Goal: Use online tool/utility: Utilize a website feature to perform a specific function

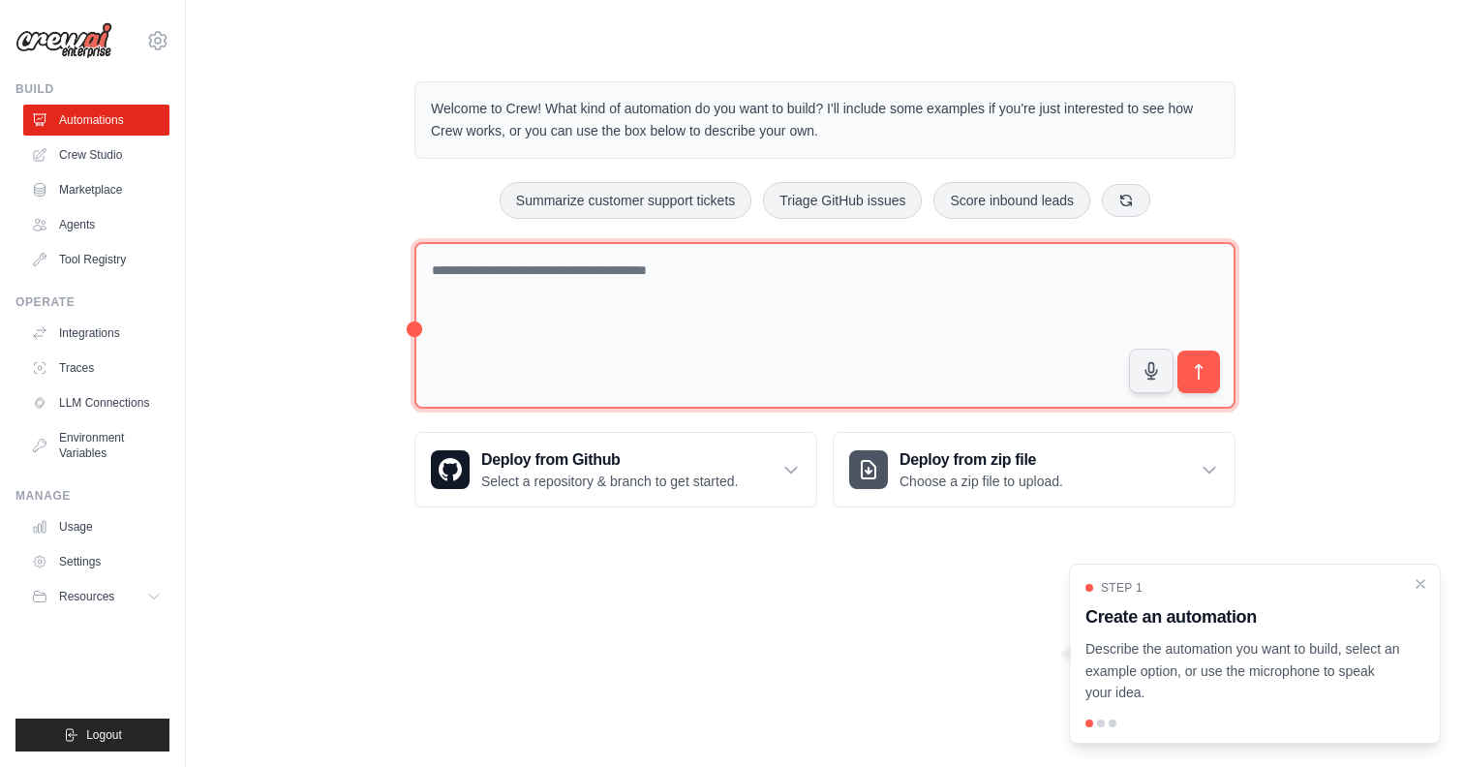
click at [617, 282] on textarea at bounding box center [825, 326] width 821 height 168
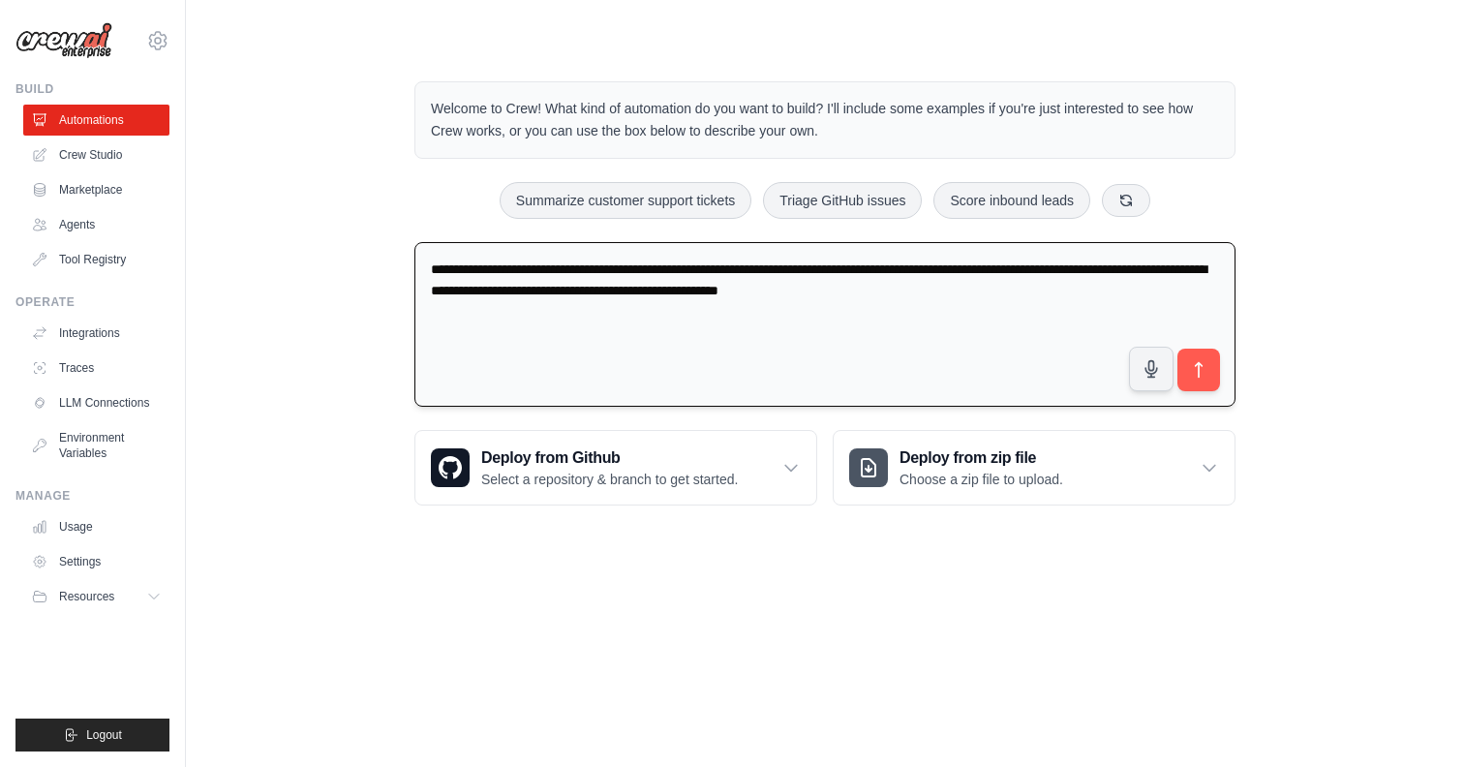
paste textarea "**********"
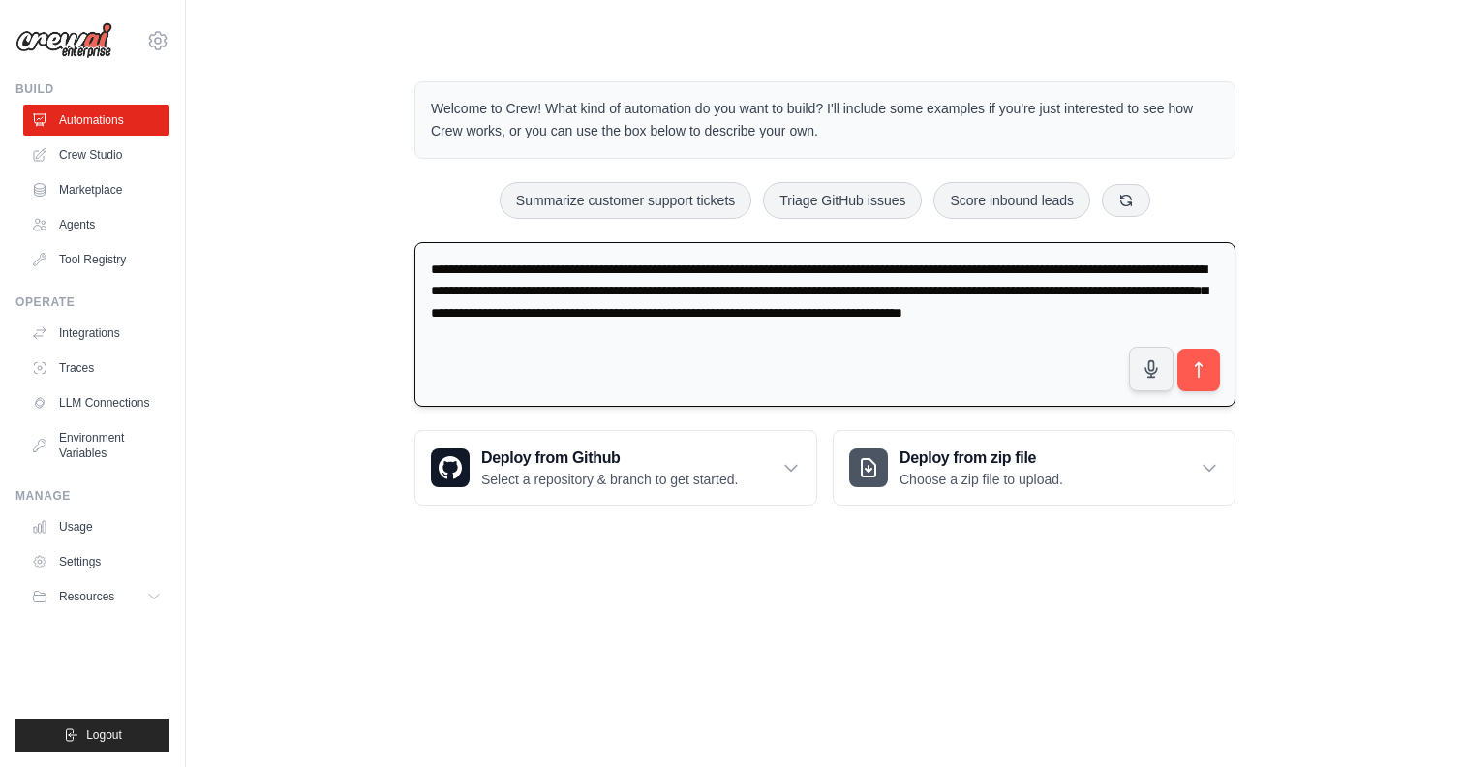
type textarea "**********"
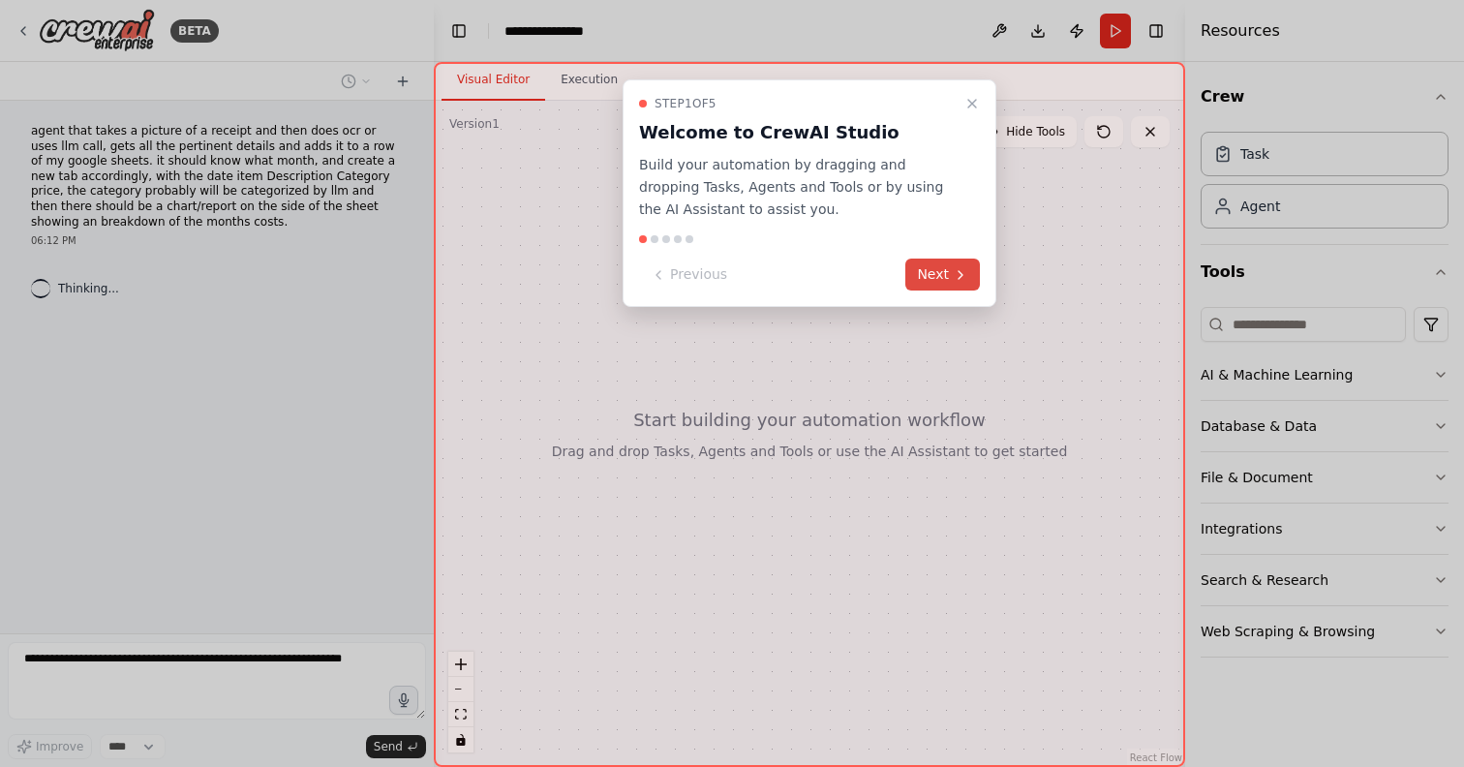
click at [951, 270] on button "Next" at bounding box center [943, 275] width 75 height 32
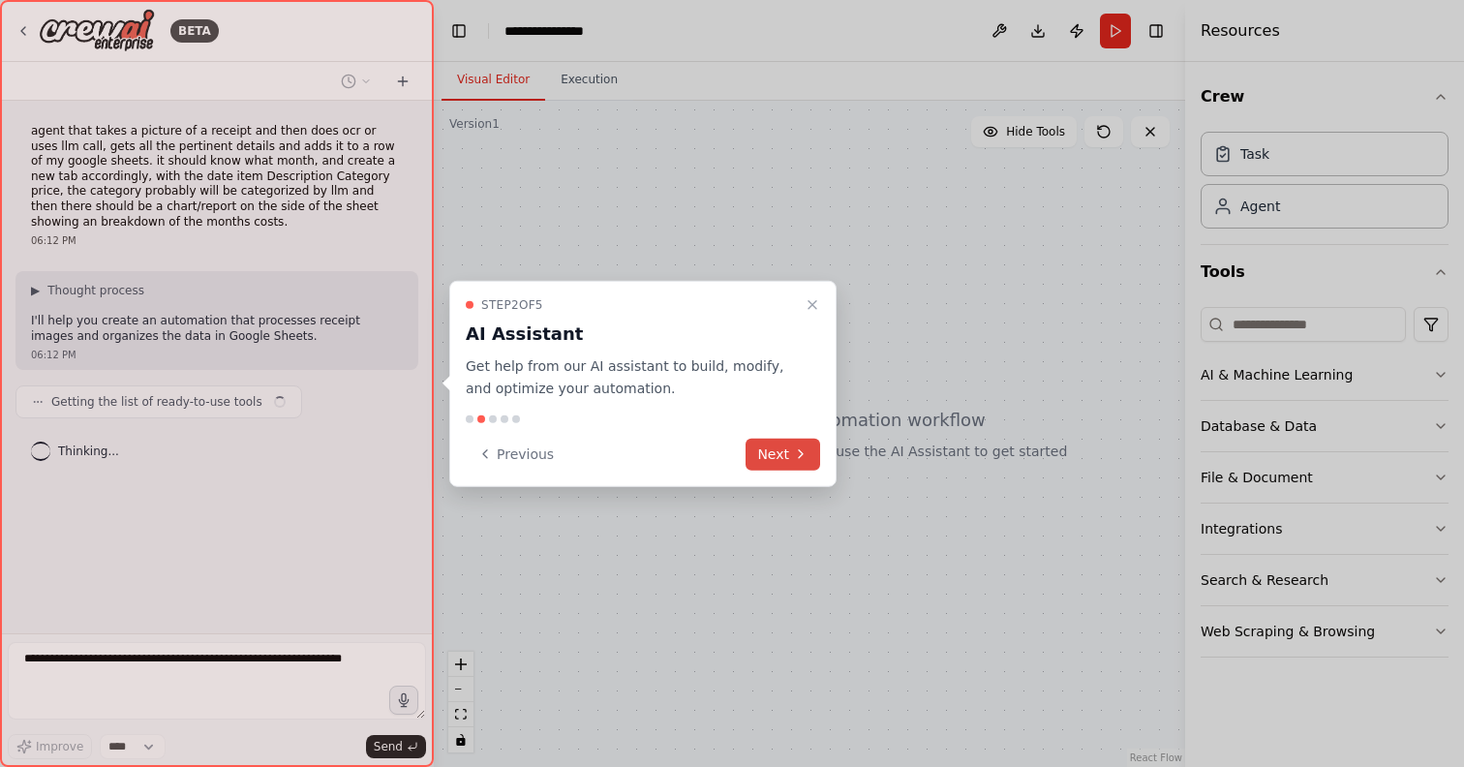
click at [788, 456] on button "Next" at bounding box center [783, 454] width 75 height 32
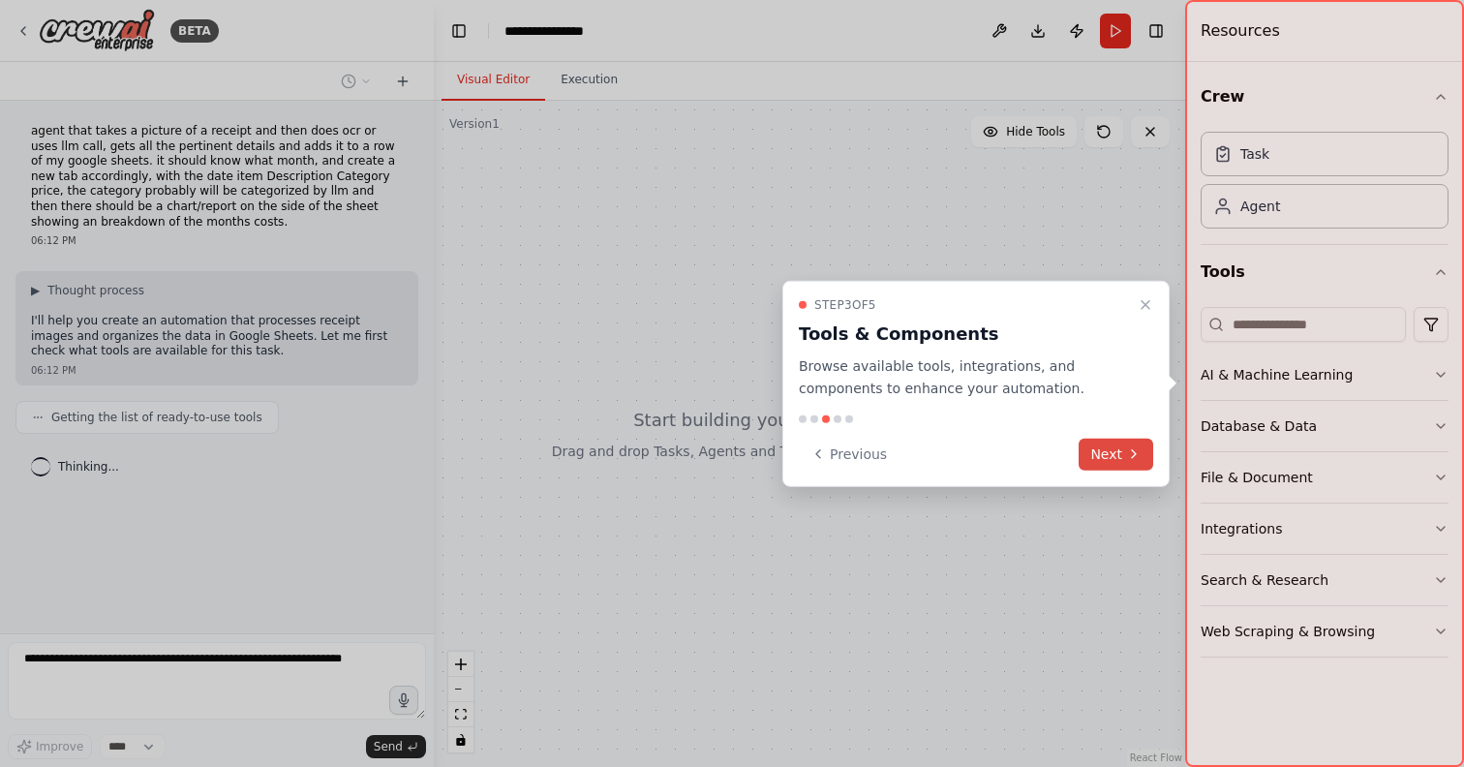
click at [1122, 463] on button "Next" at bounding box center [1116, 454] width 75 height 32
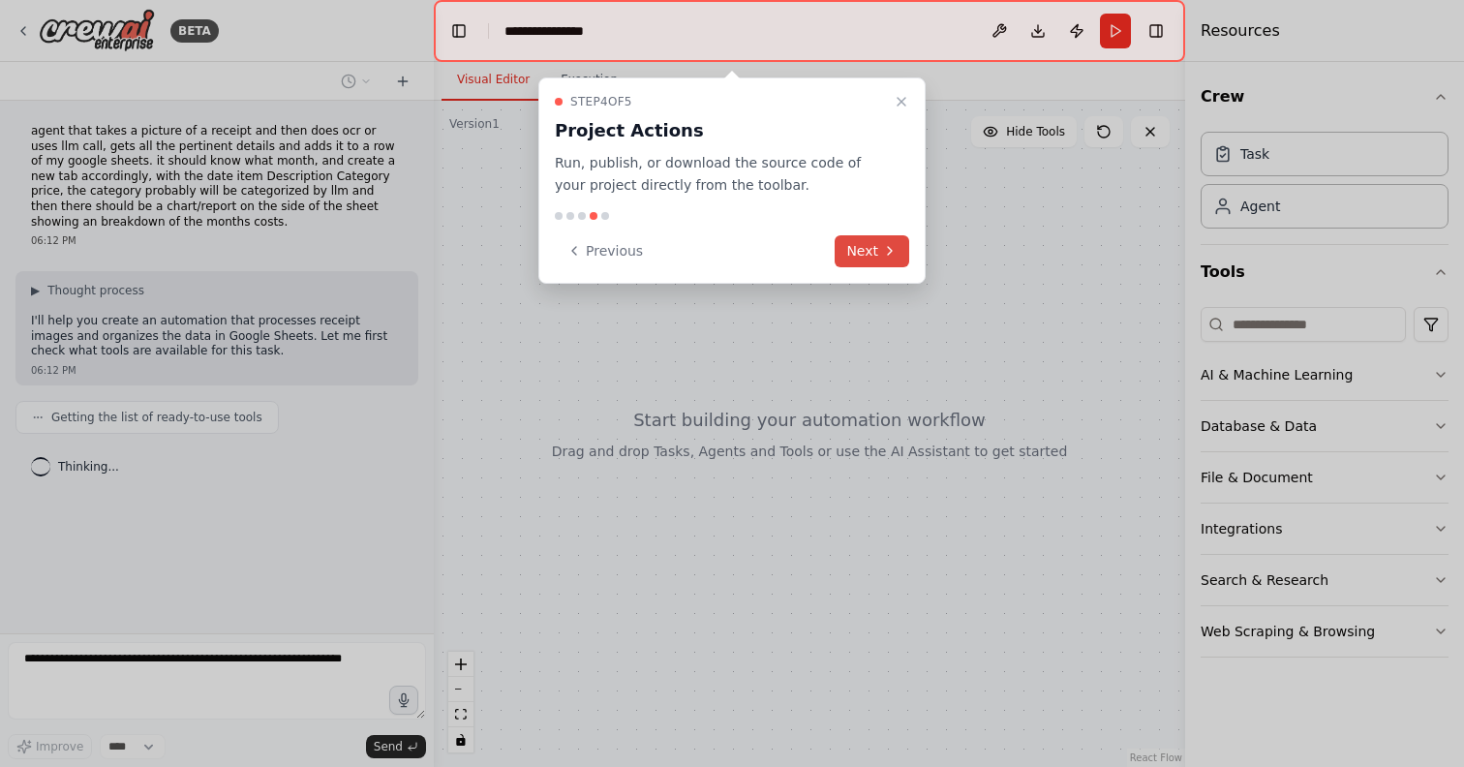
click at [871, 247] on button "Next" at bounding box center [872, 251] width 75 height 32
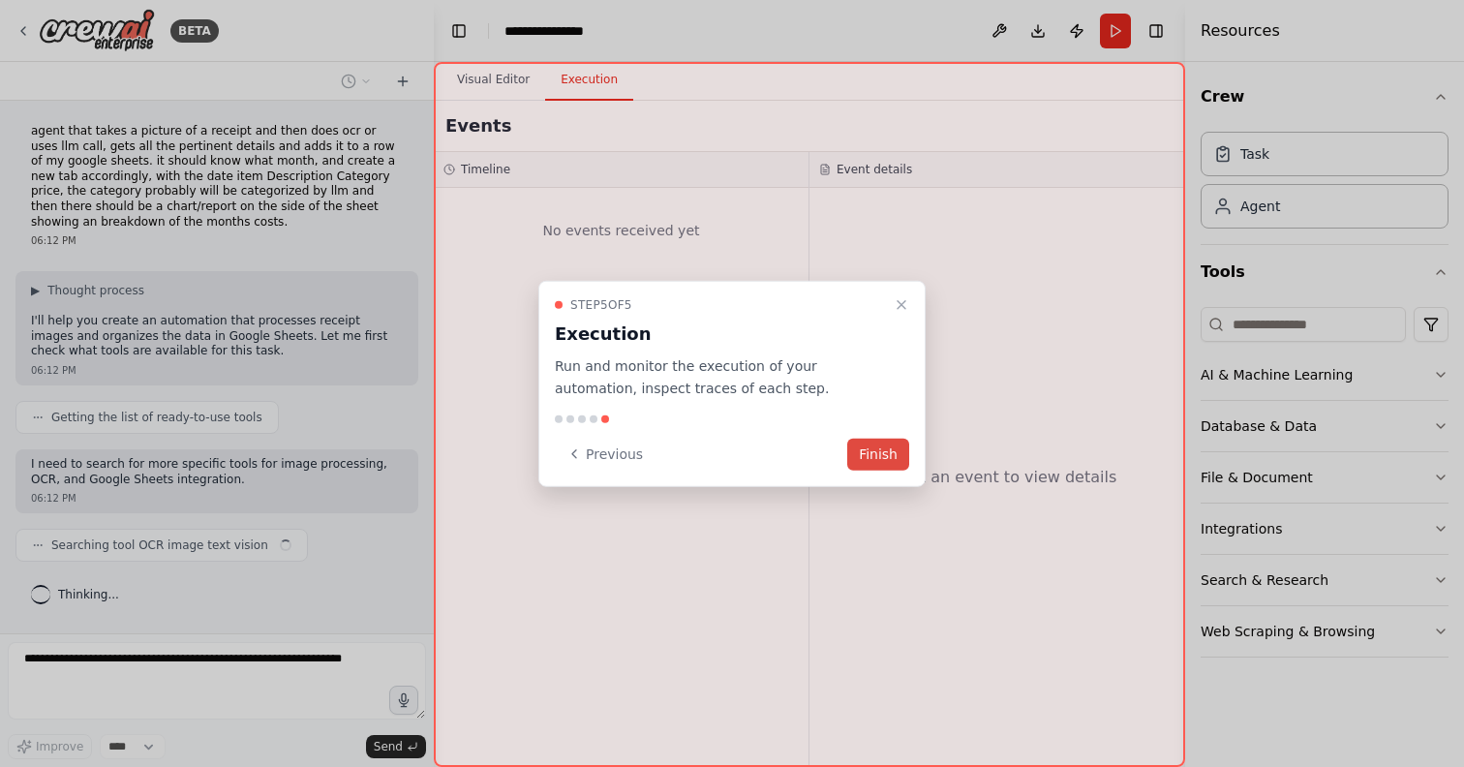
click at [872, 450] on button "Finish" at bounding box center [878, 454] width 62 height 32
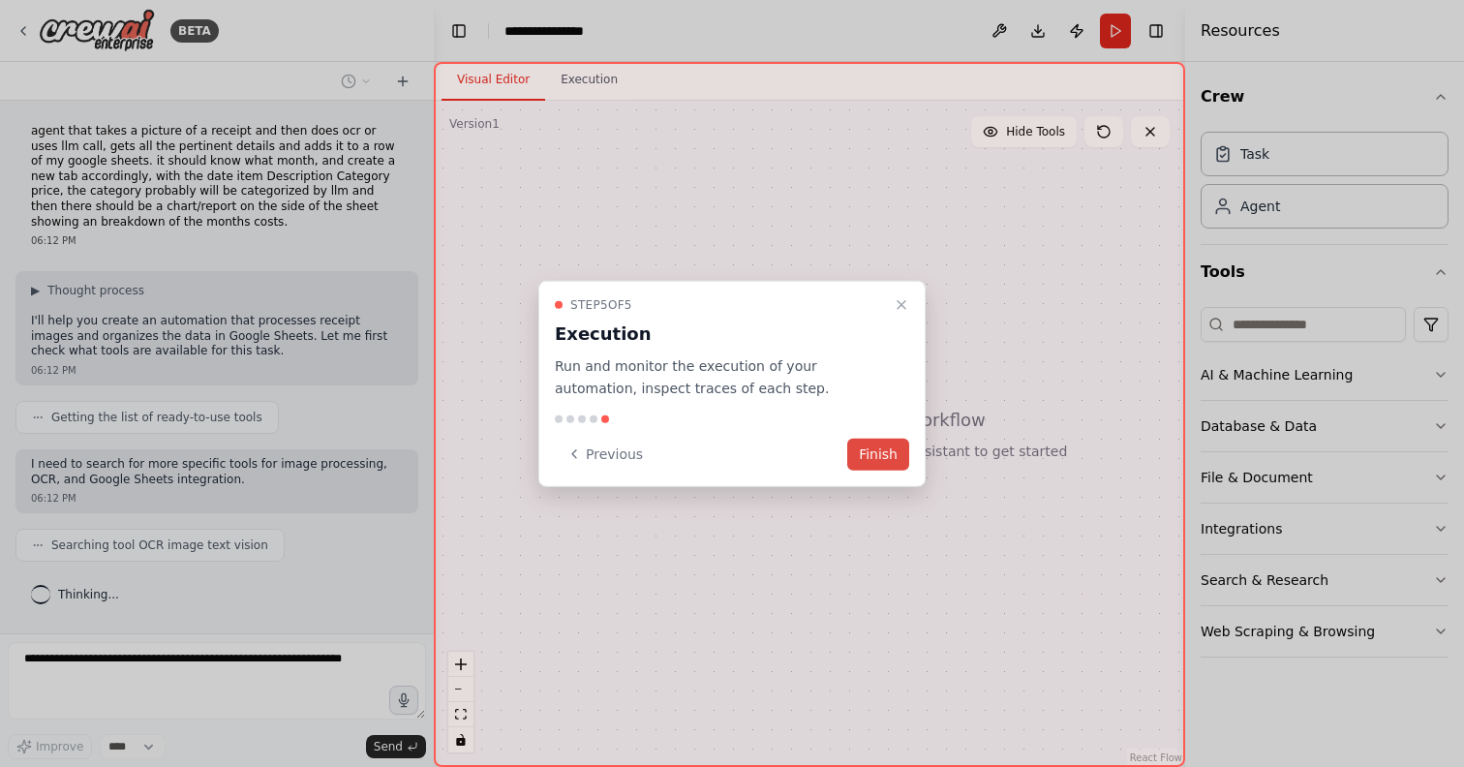
click at [876, 450] on button "Finish" at bounding box center [878, 454] width 62 height 32
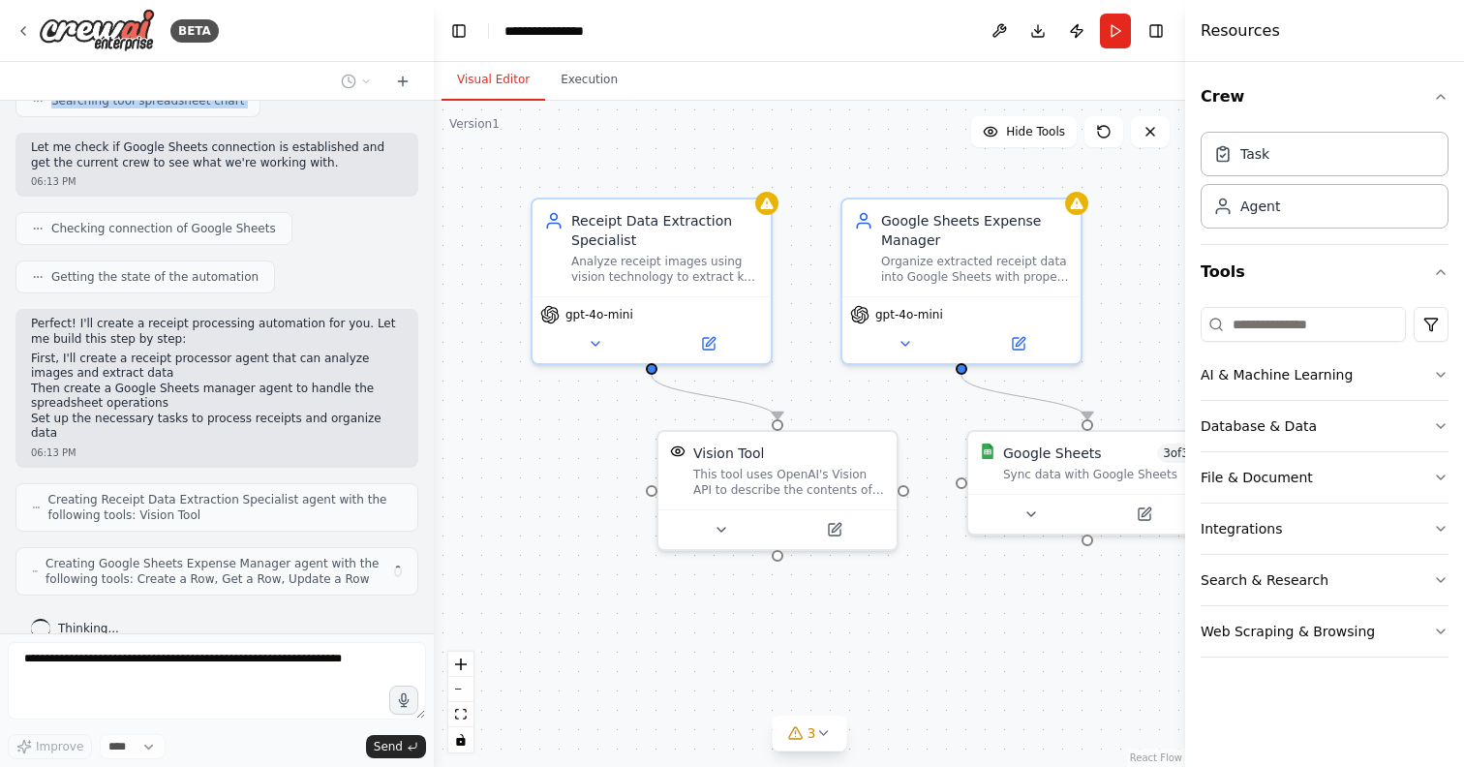
drag, startPoint x: 134, startPoint y: 220, endPoint x: 23, endPoint y: 128, distance: 143.7
click at [23, 128] on div "agent that takes a picture of a receipt and then does ocr or uses llm call, get…" at bounding box center [217, 367] width 434 height 533
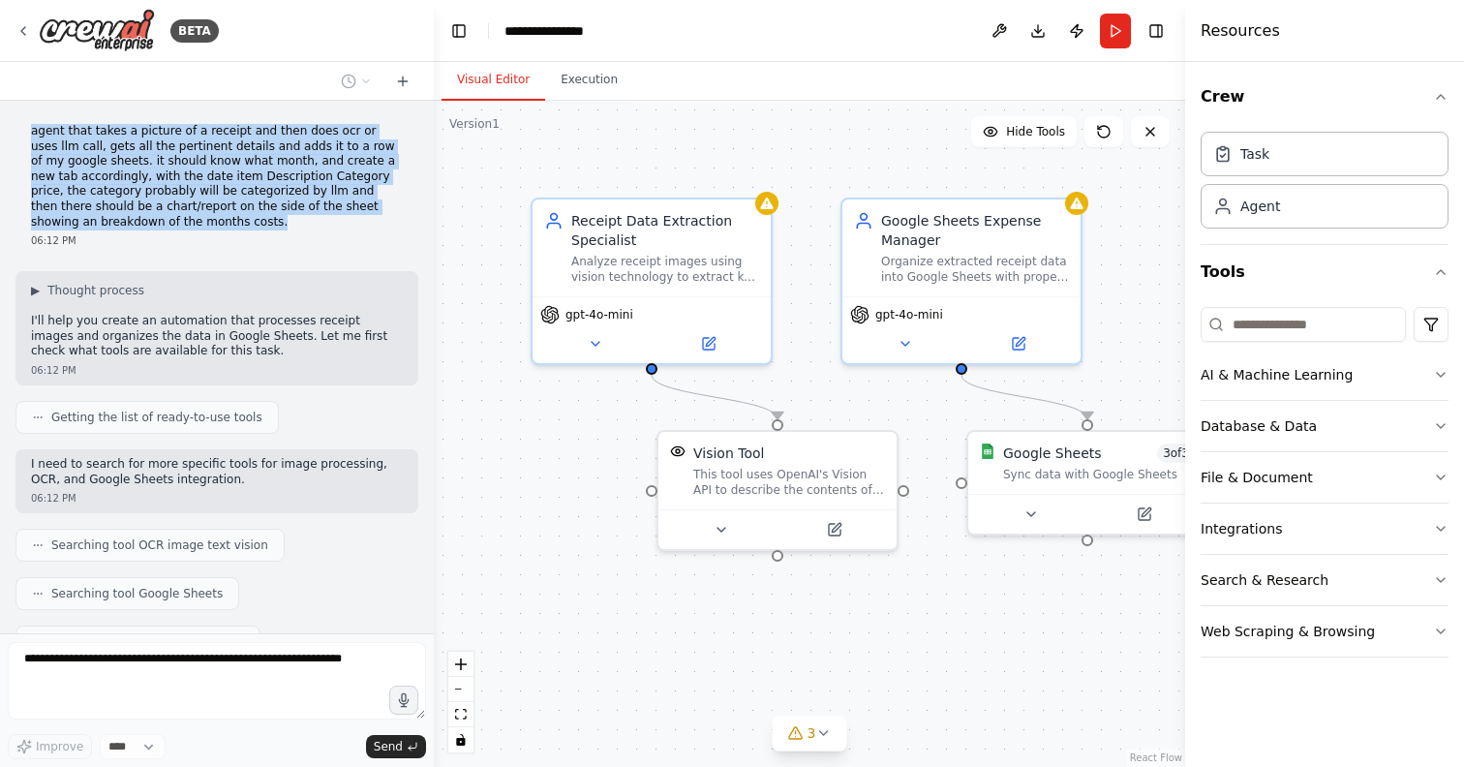
drag, startPoint x: 147, startPoint y: 212, endPoint x: 23, endPoint y: 121, distance: 153.8
click at [23, 121] on div "agent that takes a picture of a receipt and then does ocr or uses llm call, get…" at bounding box center [216, 185] width 403 height 139
copy p "agent that takes a picture of a receipt and then does ocr or uses llm call, get…"
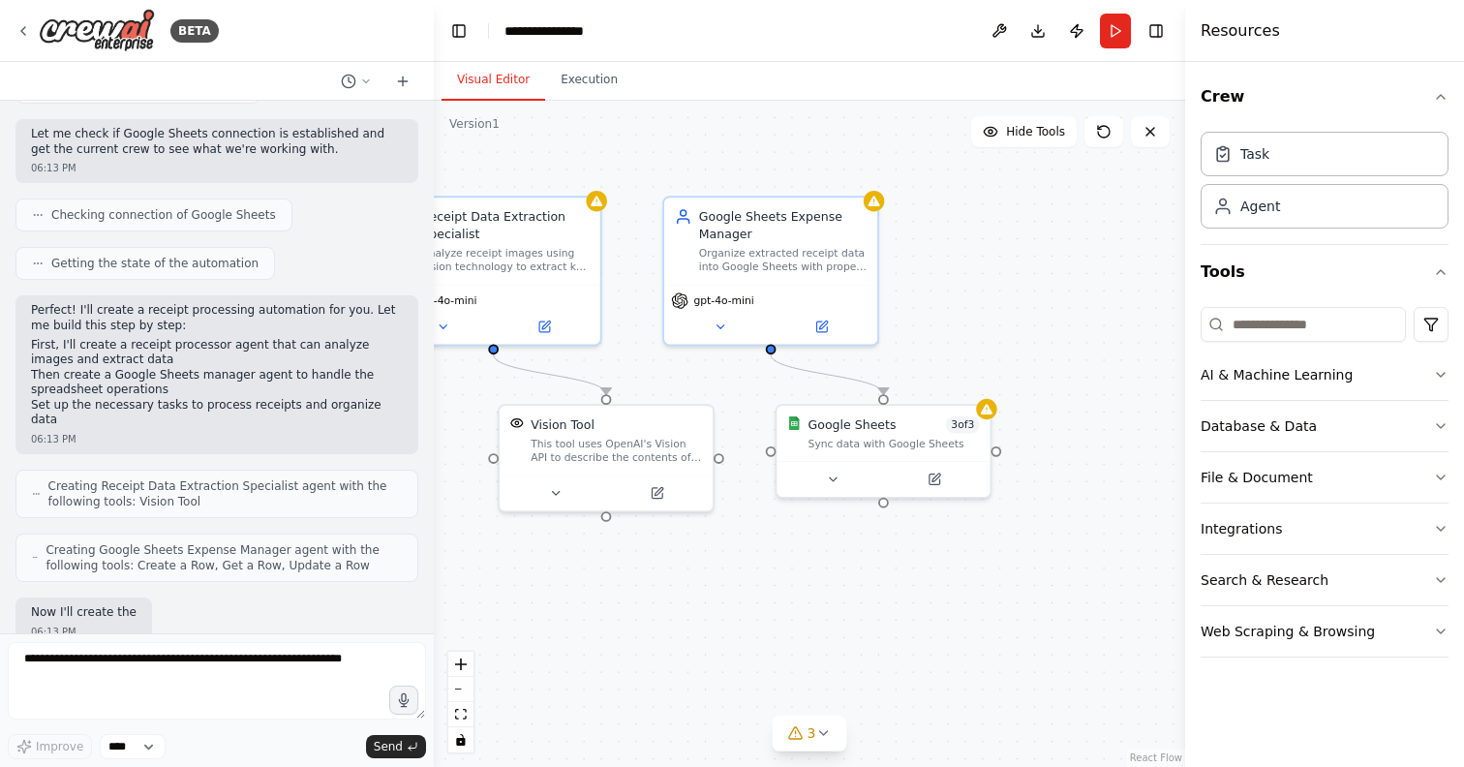
scroll to position [654, 0]
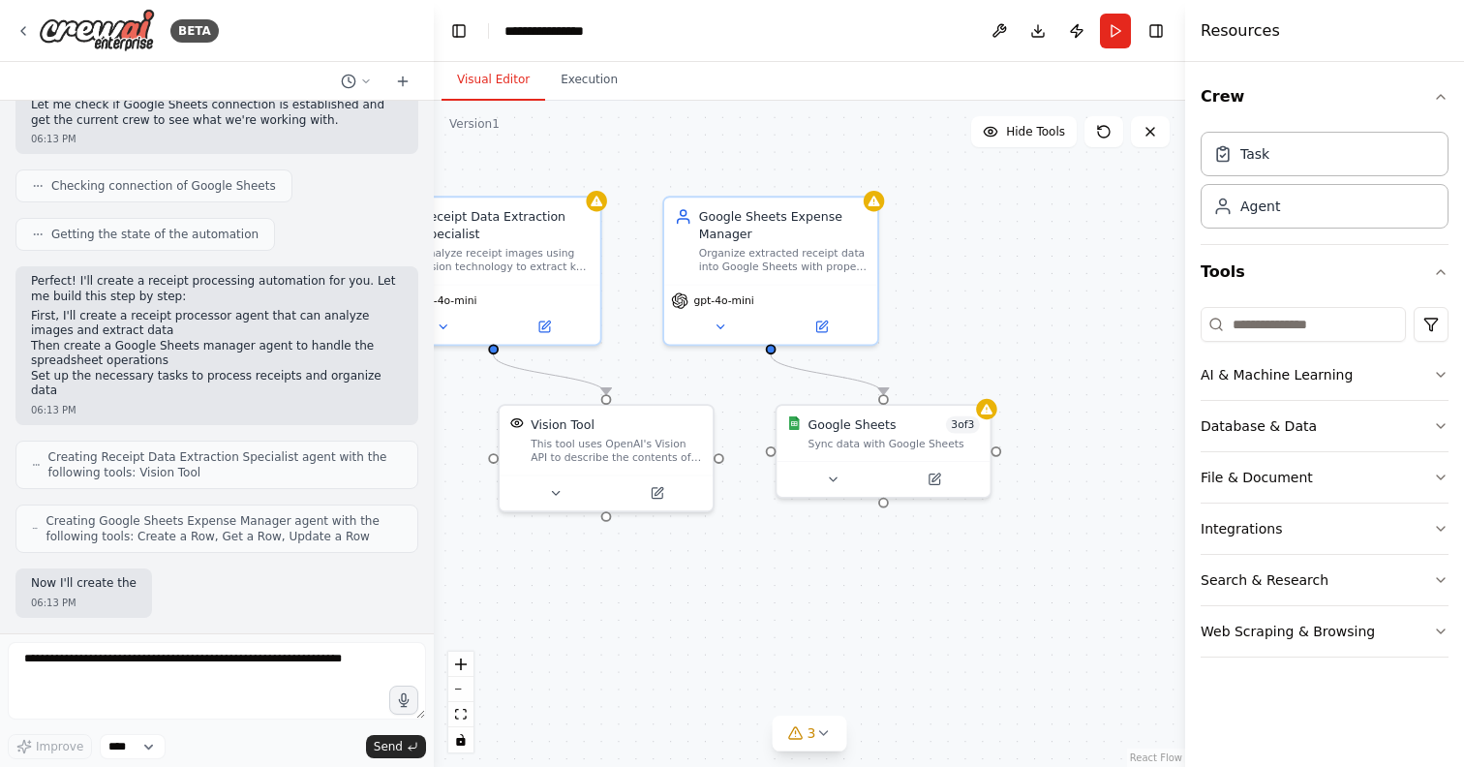
drag, startPoint x: 997, startPoint y: 579, endPoint x: 874, endPoint y: 579, distance: 123.0
click at [874, 579] on div ".deletable-edge-delete-btn { width: 20px; height: 20px; border: 0px solid #ffff…" at bounding box center [810, 434] width 752 height 666
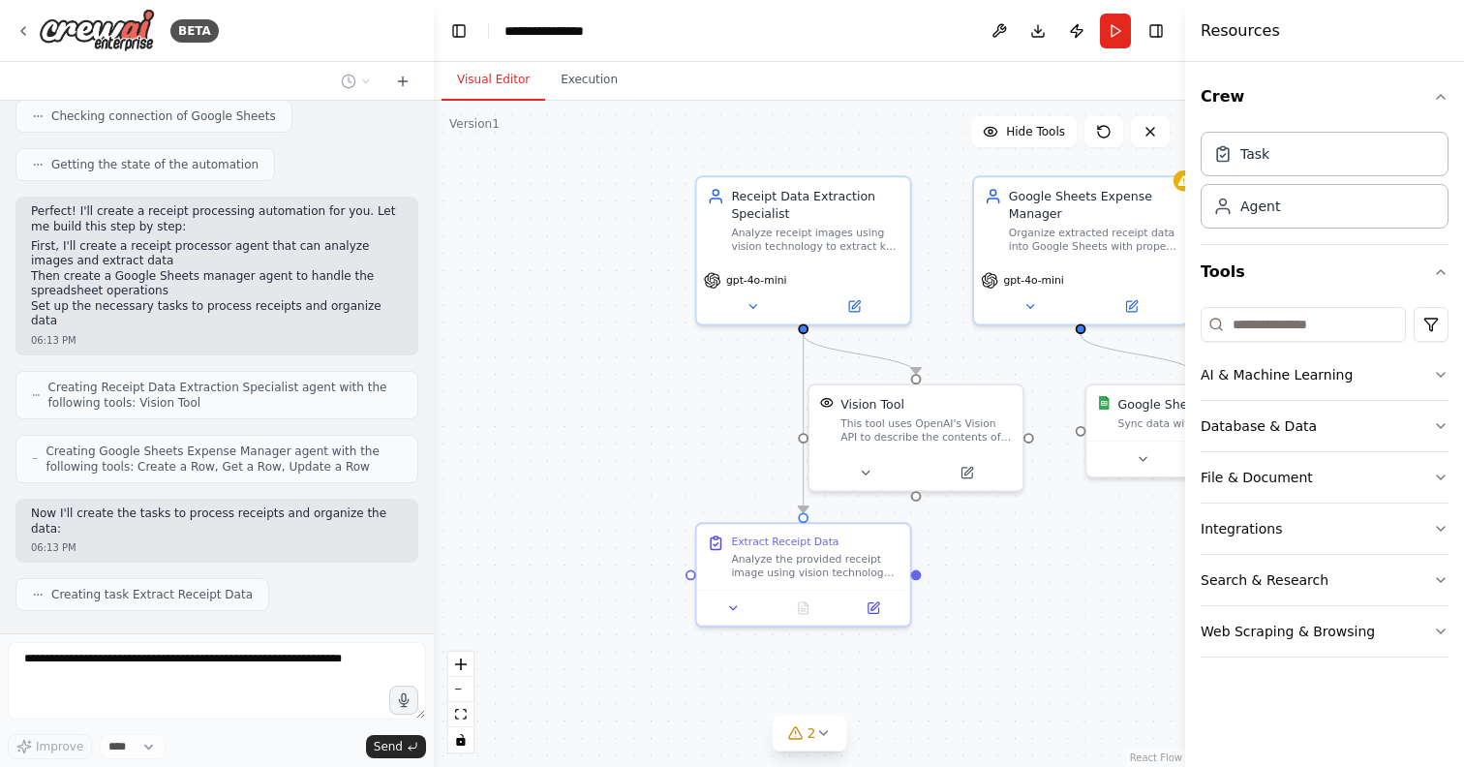
drag, startPoint x: 771, startPoint y: 646, endPoint x: 1016, endPoint y: 588, distance: 251.8
click at [1016, 588] on div ".deletable-edge-delete-btn { width: 20px; height: 20px; border: 0px solid #ffff…" at bounding box center [810, 434] width 752 height 666
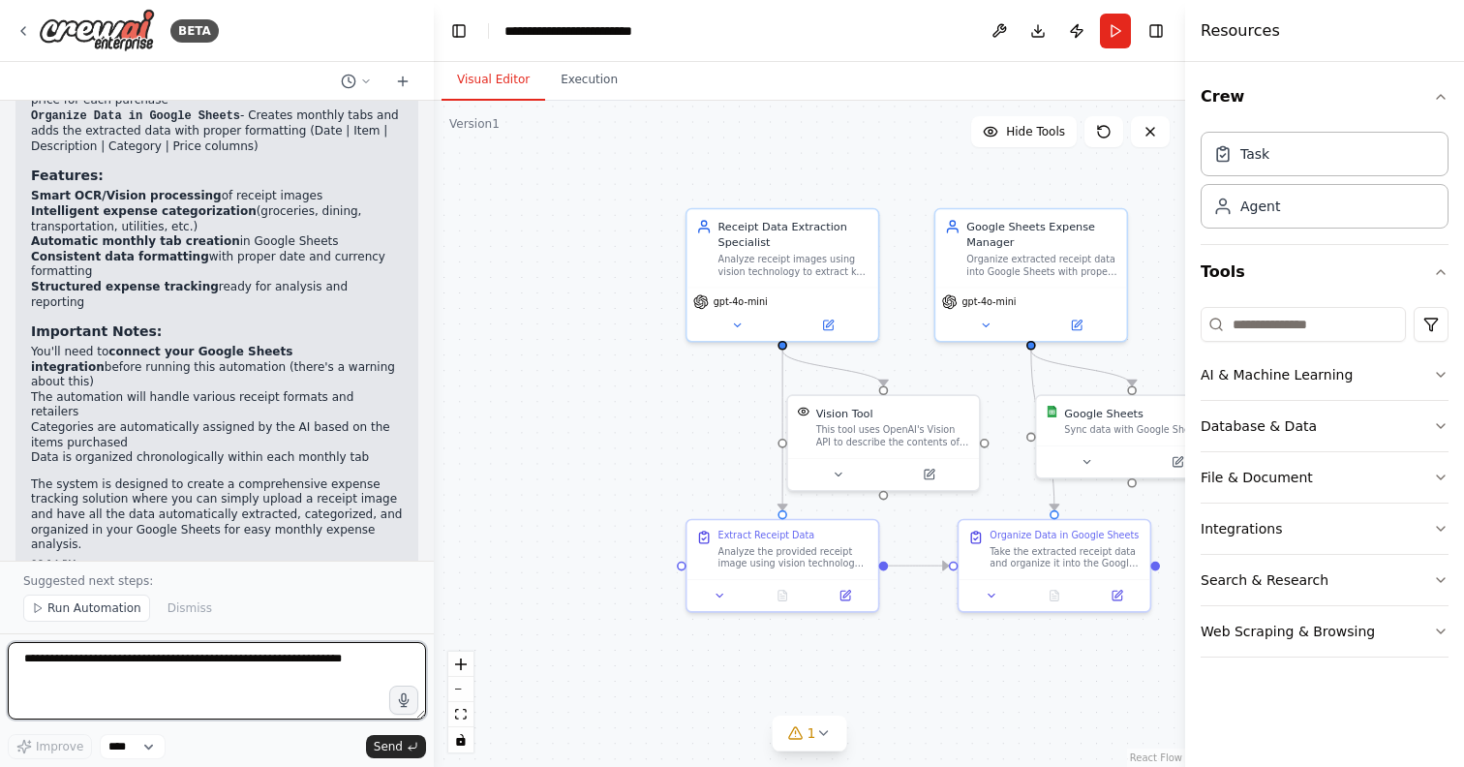
scroll to position [1662, 0]
type textarea "**********"
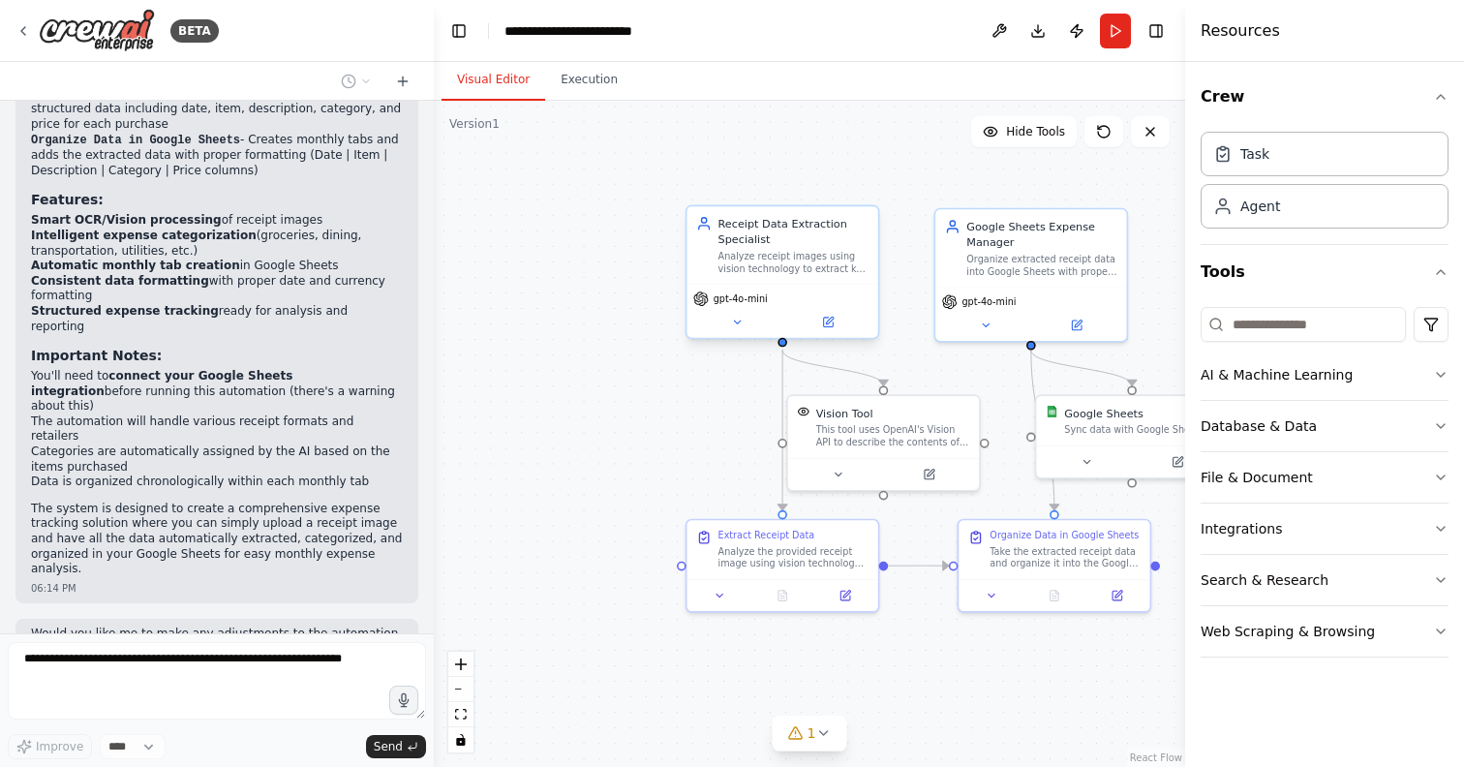
scroll to position [1704, 0]
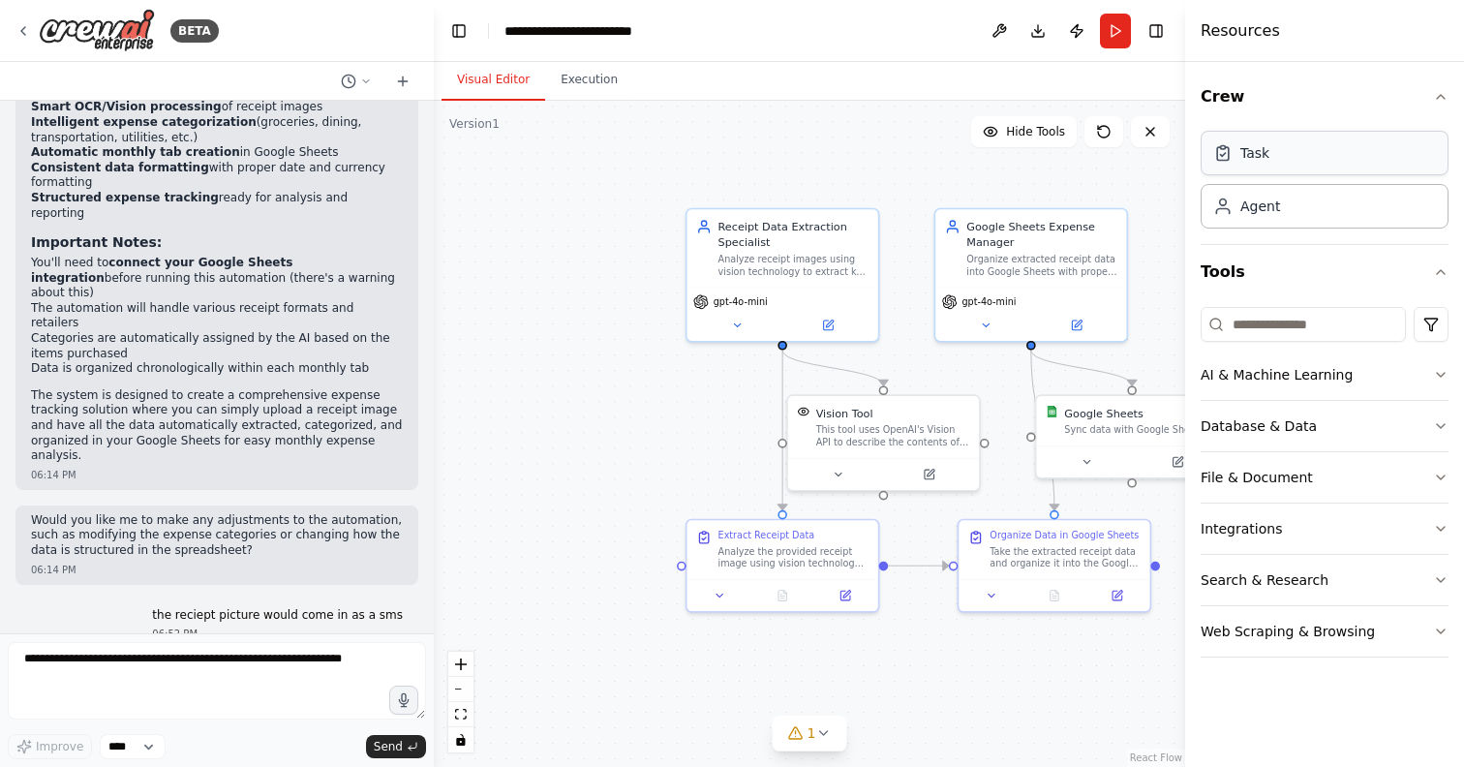
click at [1320, 162] on div "Task" at bounding box center [1325, 153] width 248 height 45
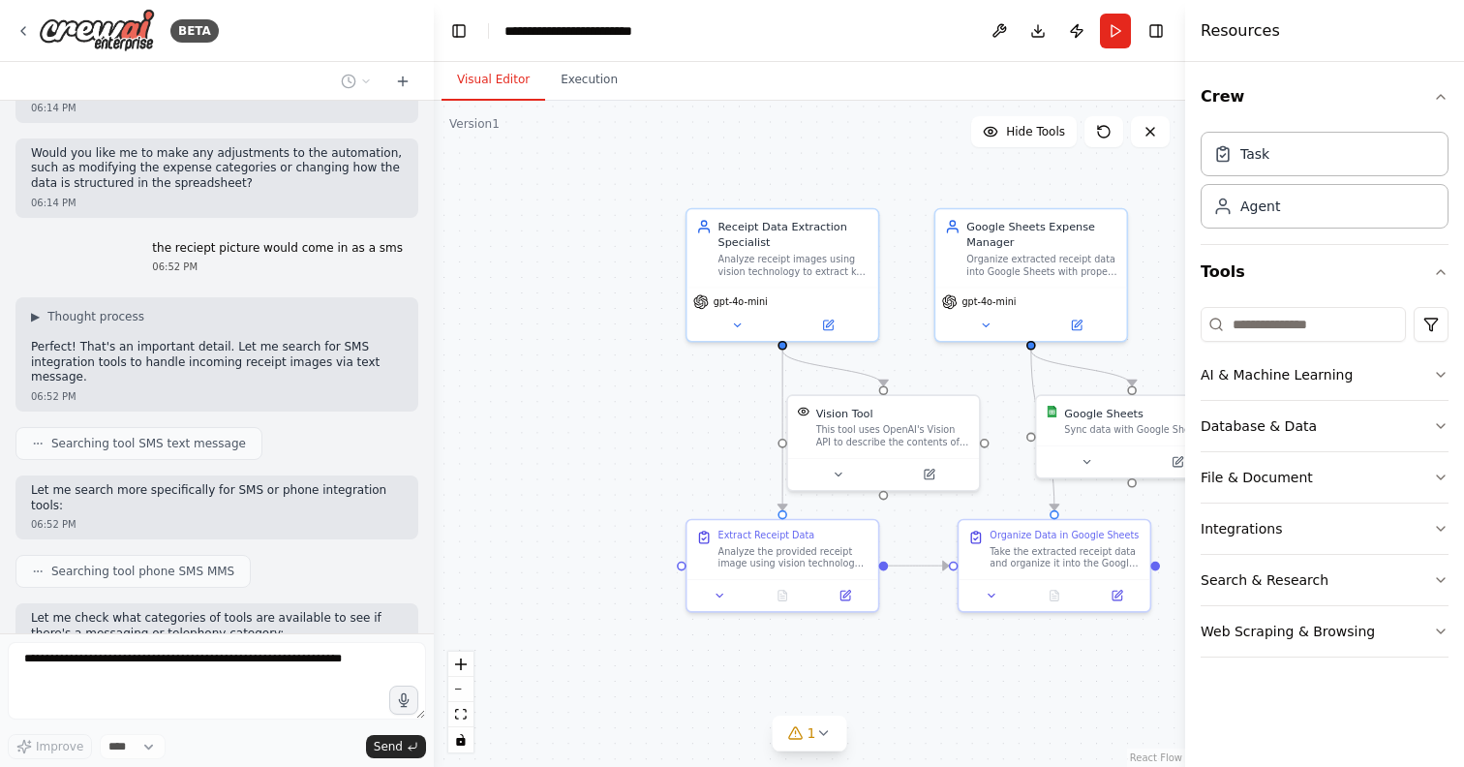
scroll to position [2167, 0]
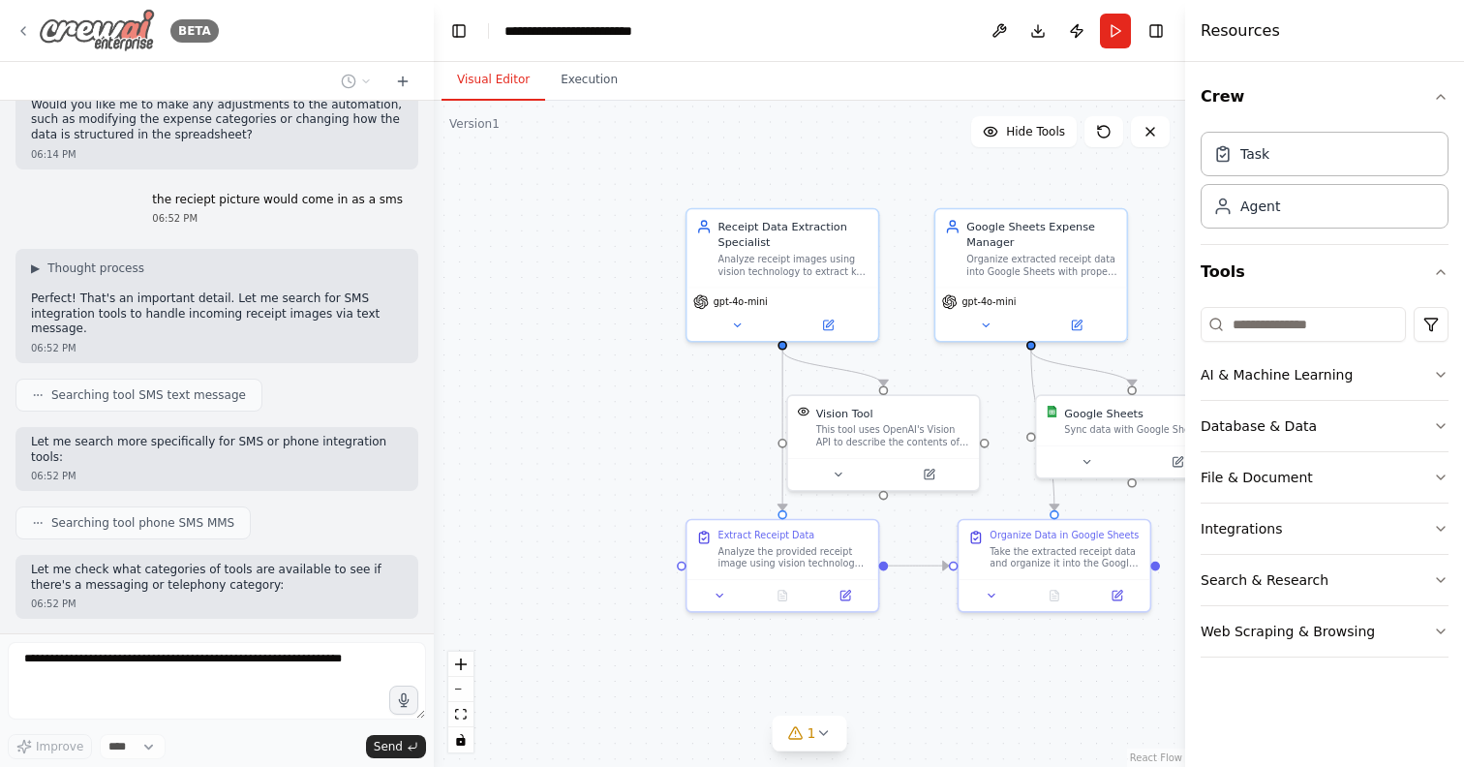
click at [29, 31] on icon at bounding box center [22, 30] width 15 height 15
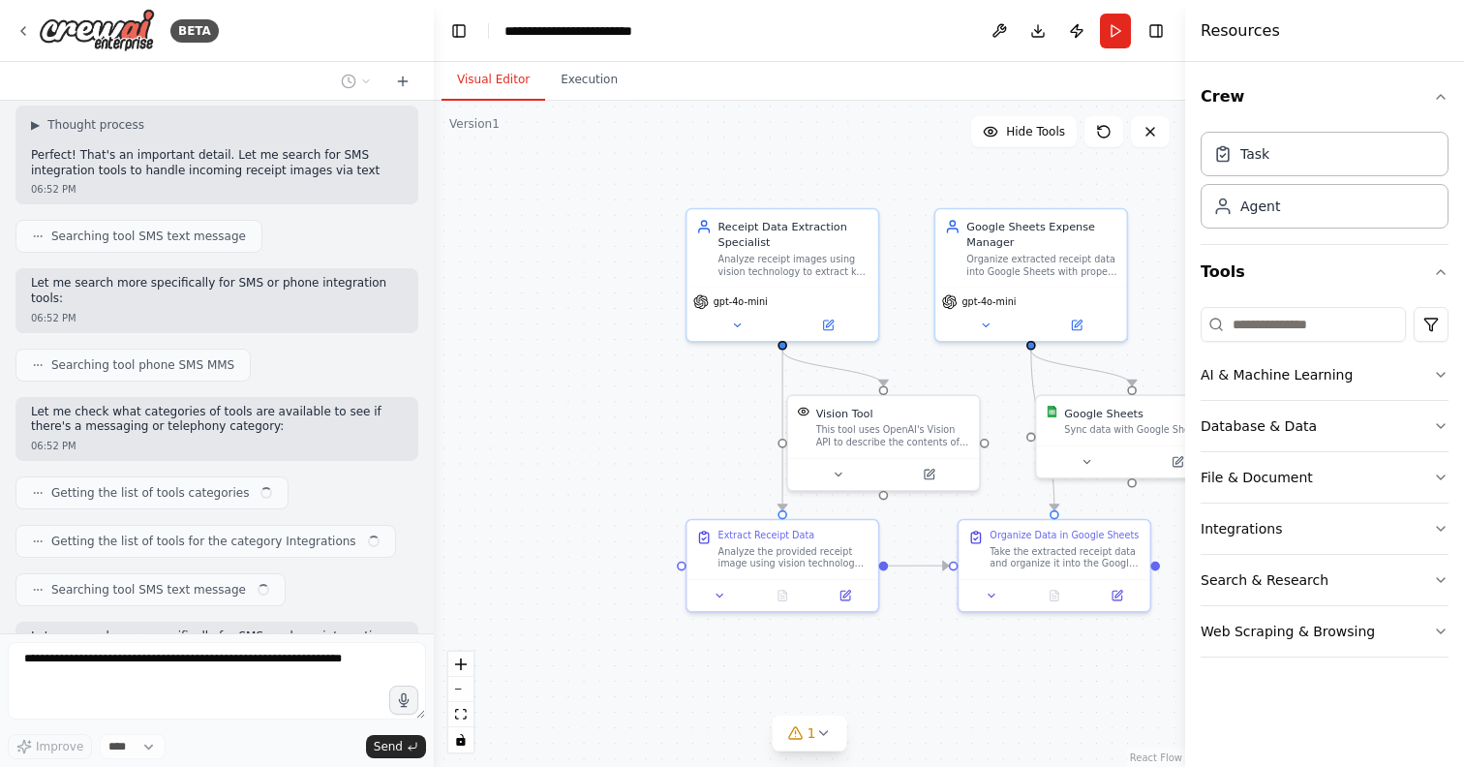
scroll to position [2631, 0]
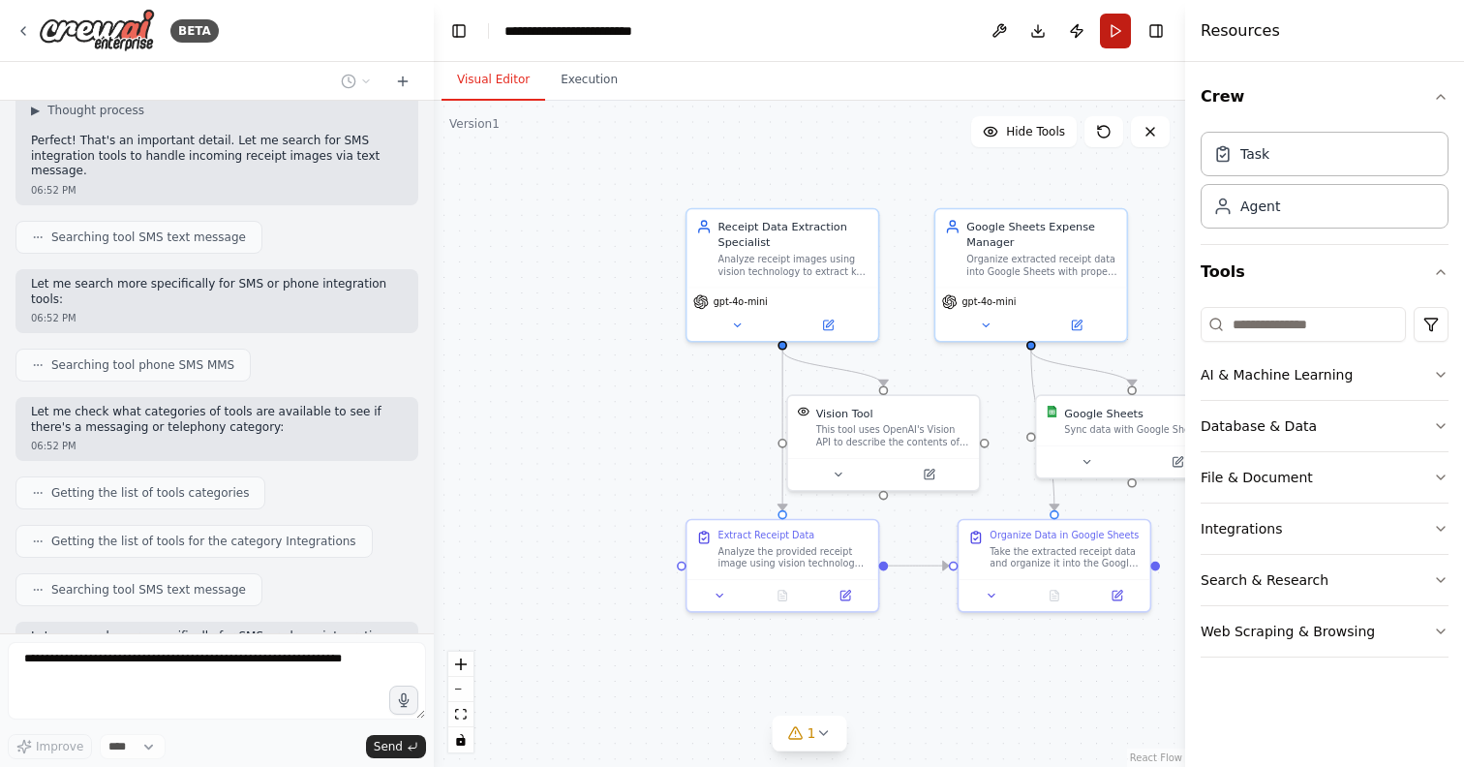
click at [1110, 29] on button "Run" at bounding box center [1115, 31] width 31 height 35
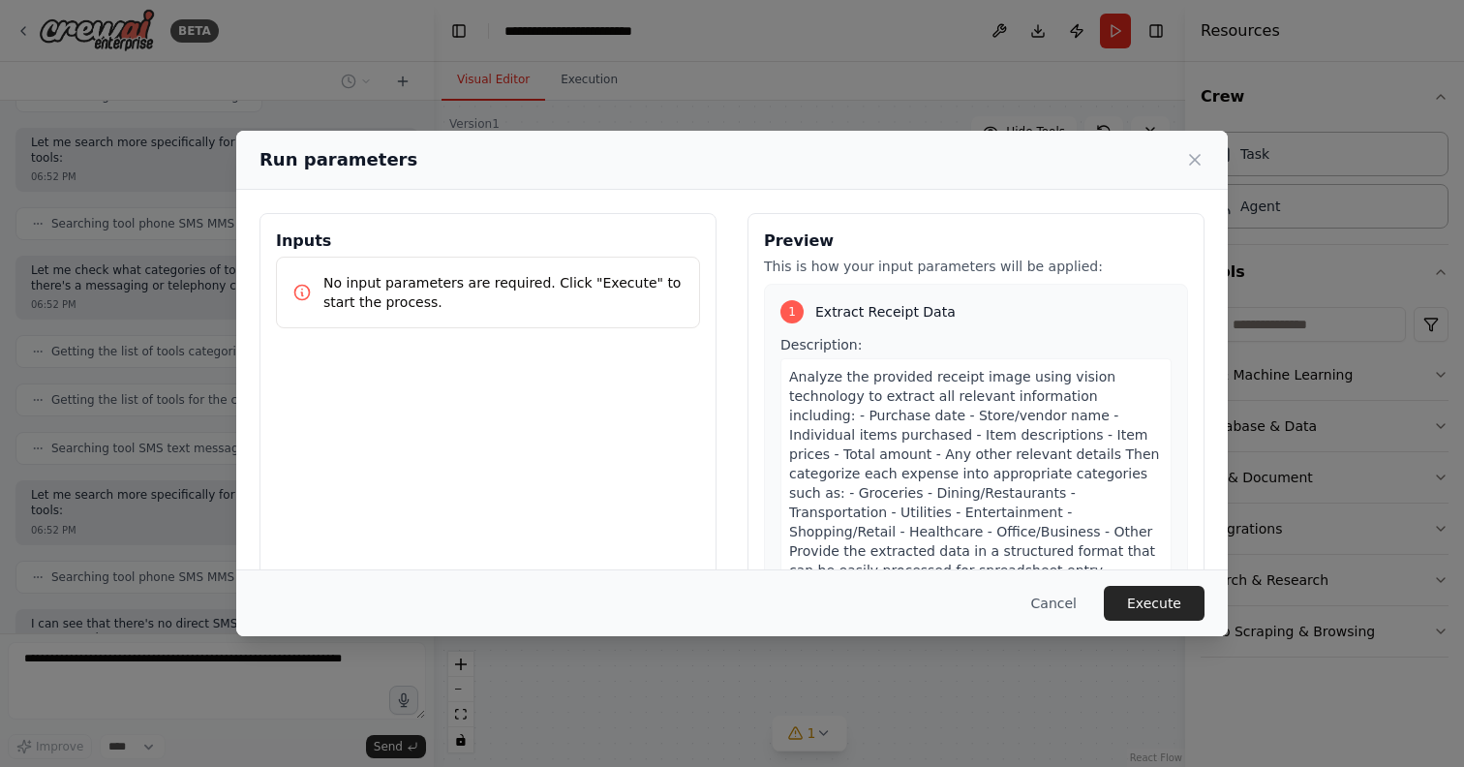
scroll to position [2787, 0]
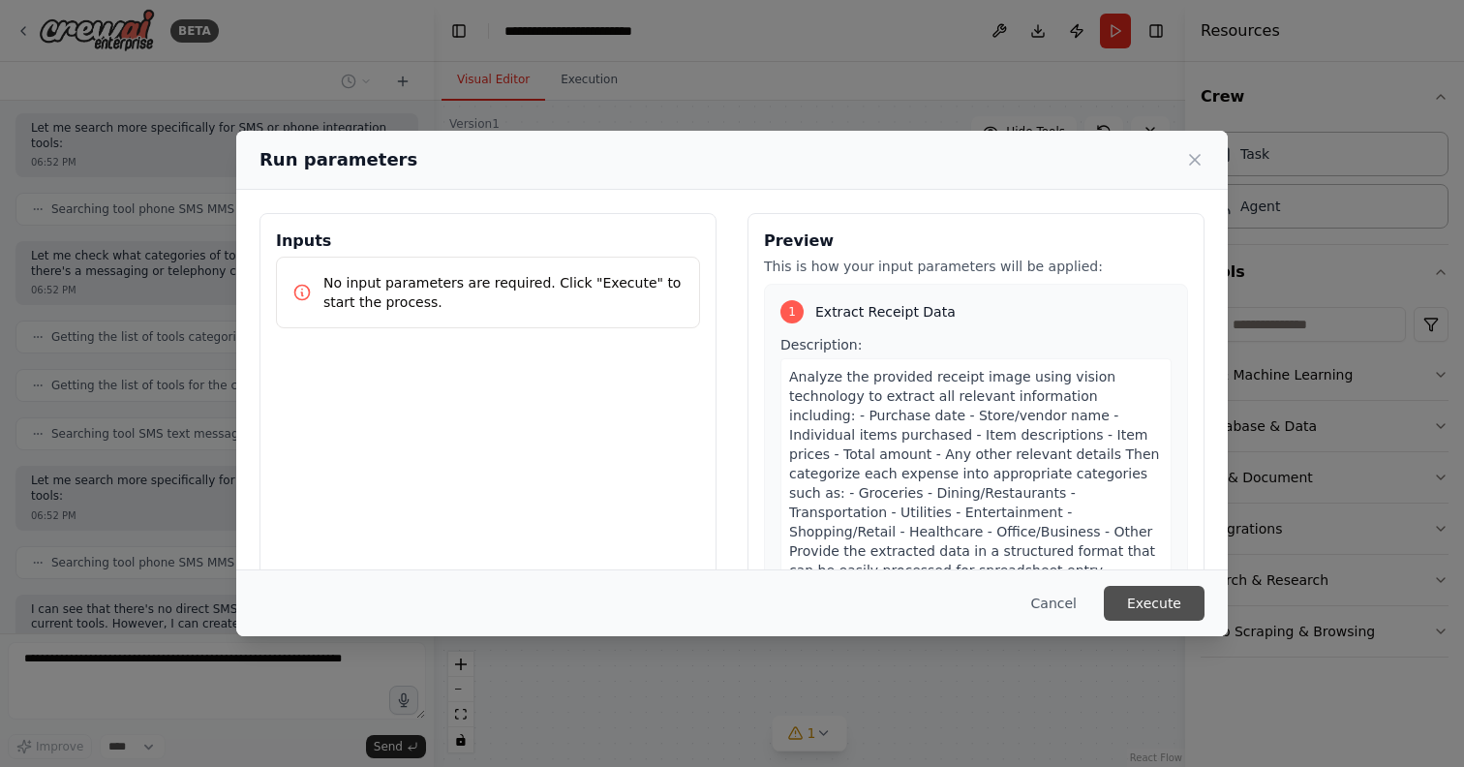
click at [1131, 610] on button "Execute" at bounding box center [1154, 603] width 101 height 35
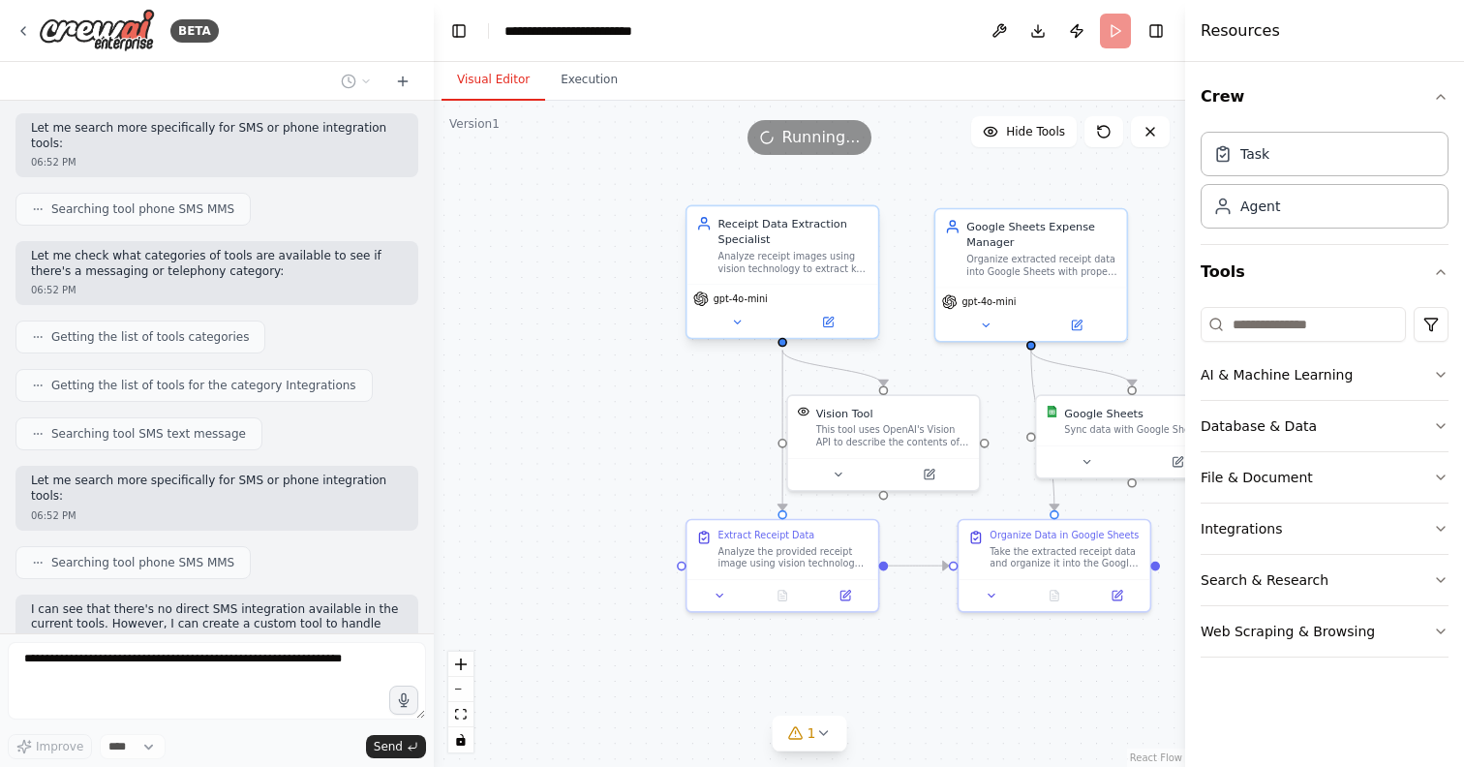
click at [790, 293] on div "gpt-4o-mini" at bounding box center [782, 299] width 179 height 15
click at [601, 146] on div "Running..." at bounding box center [810, 137] width 752 height 35
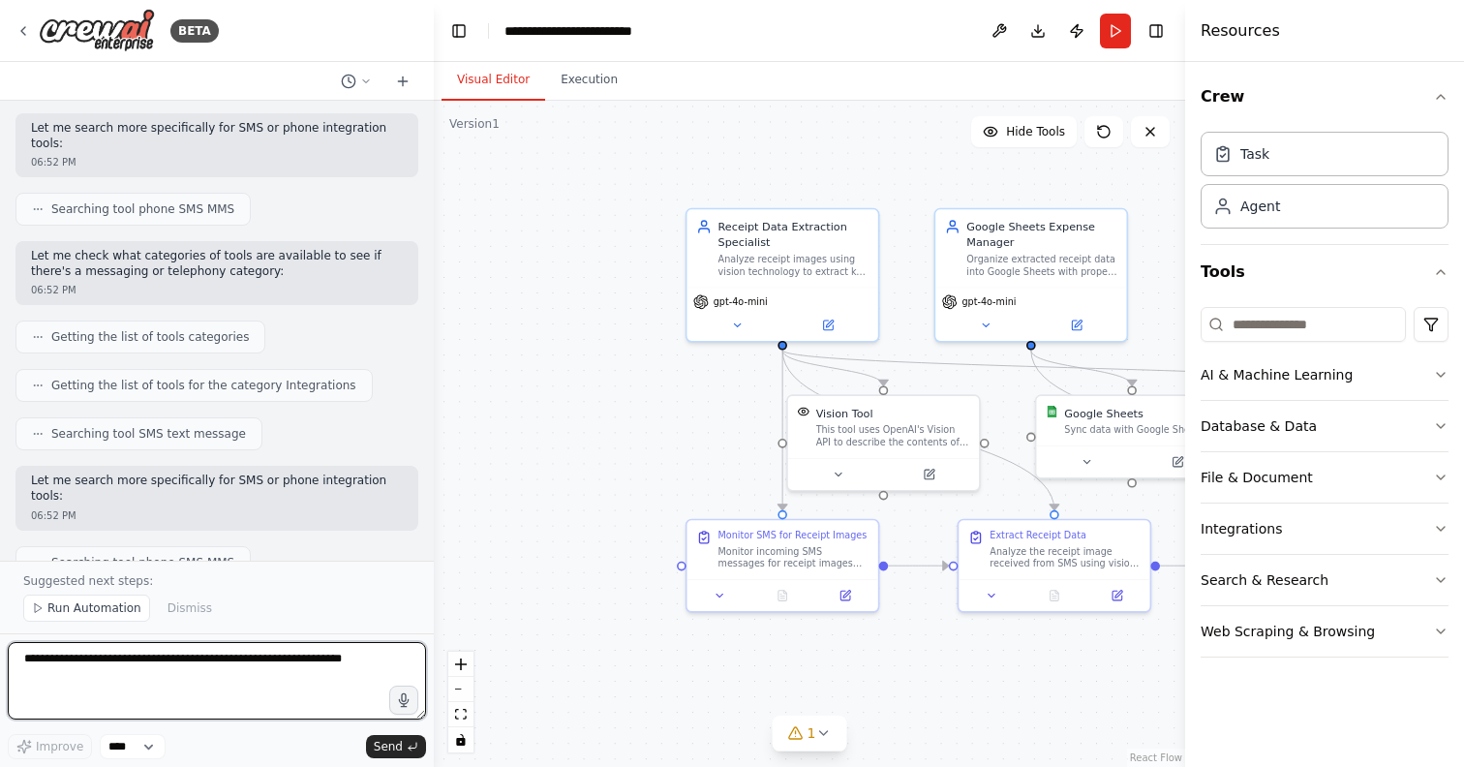
scroll to position [4656, 0]
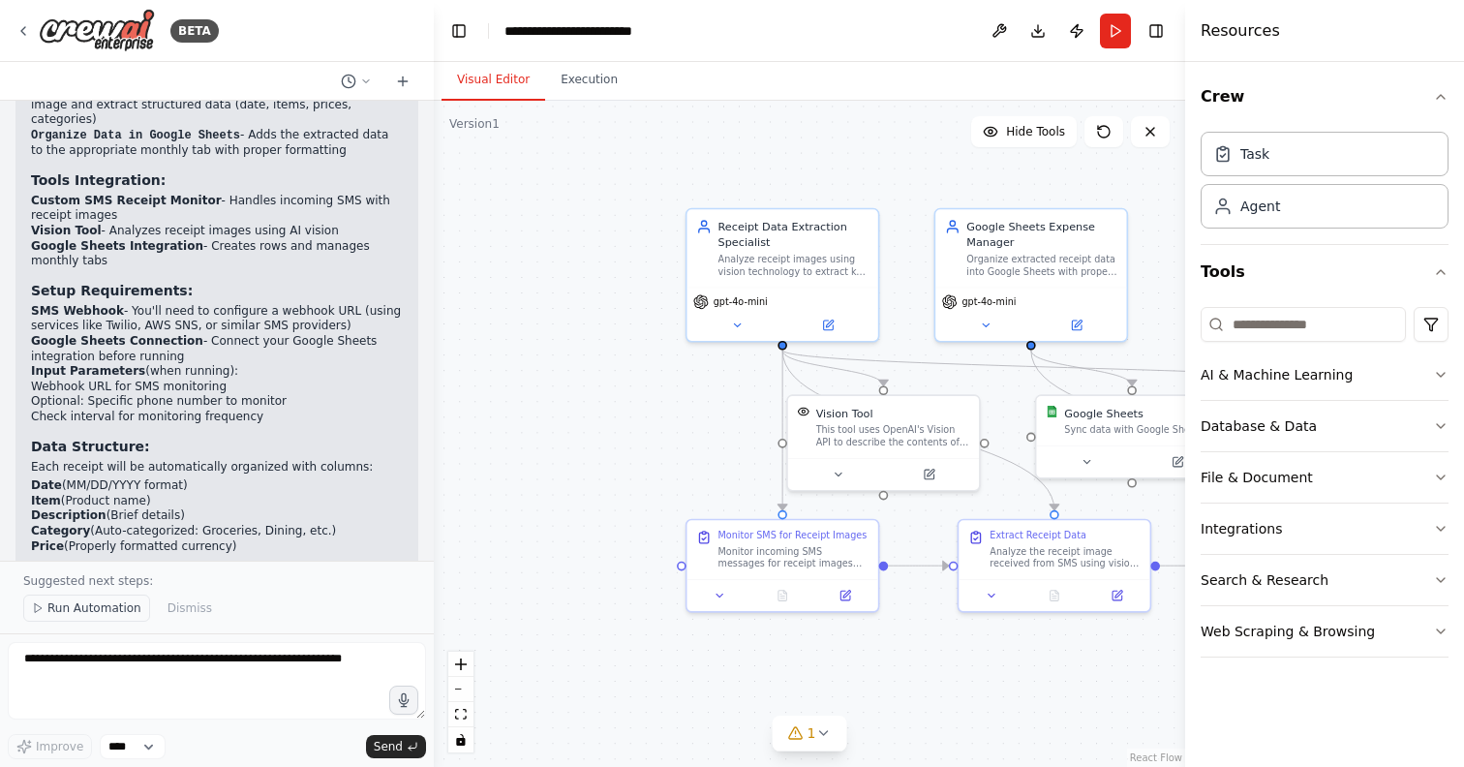
click at [69, 610] on span "Run Automation" at bounding box center [94, 607] width 94 height 15
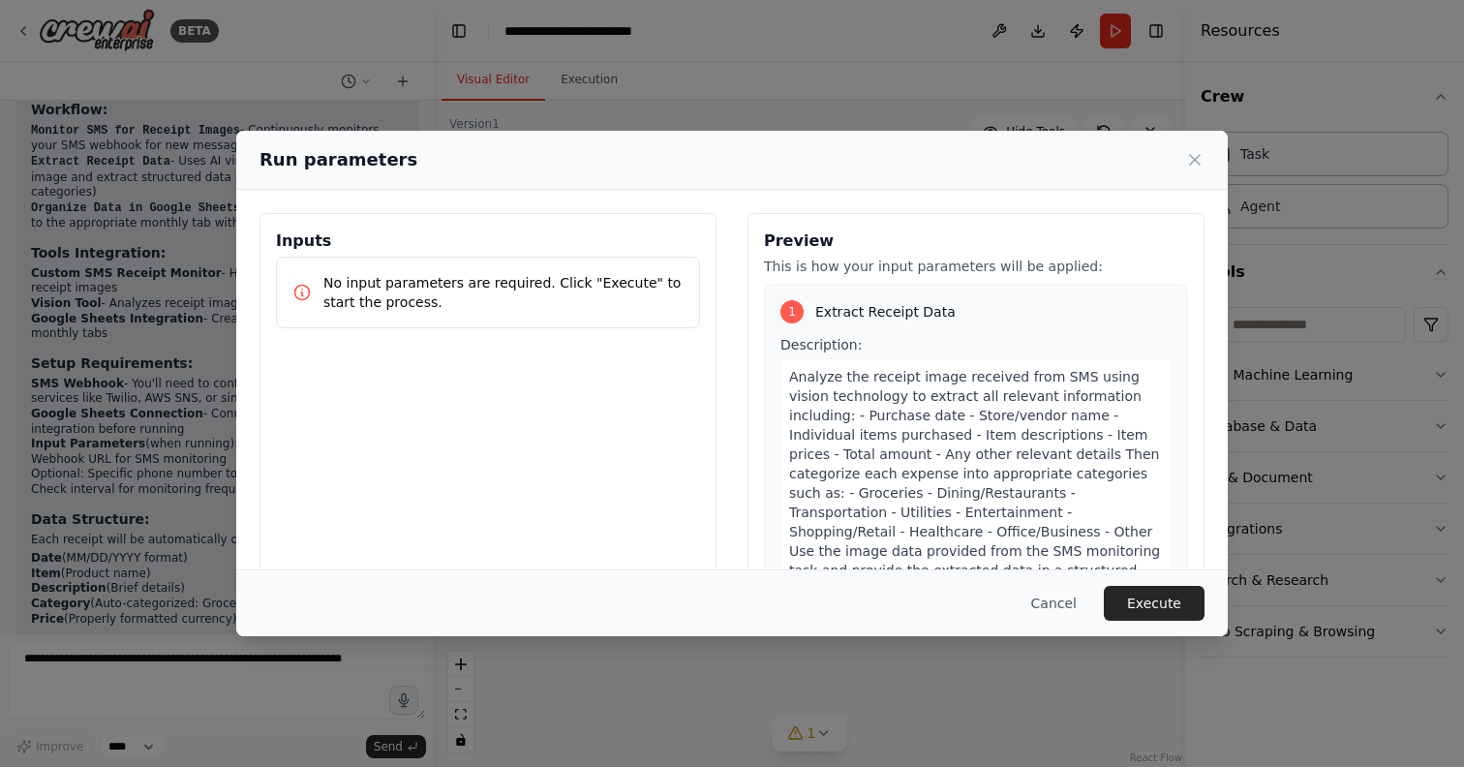
scroll to position [0, 0]
click at [527, 286] on p "No input parameters are required. Click "Execute" to start the process." at bounding box center [503, 292] width 360 height 39
click at [1166, 616] on button "Execute" at bounding box center [1154, 603] width 101 height 35
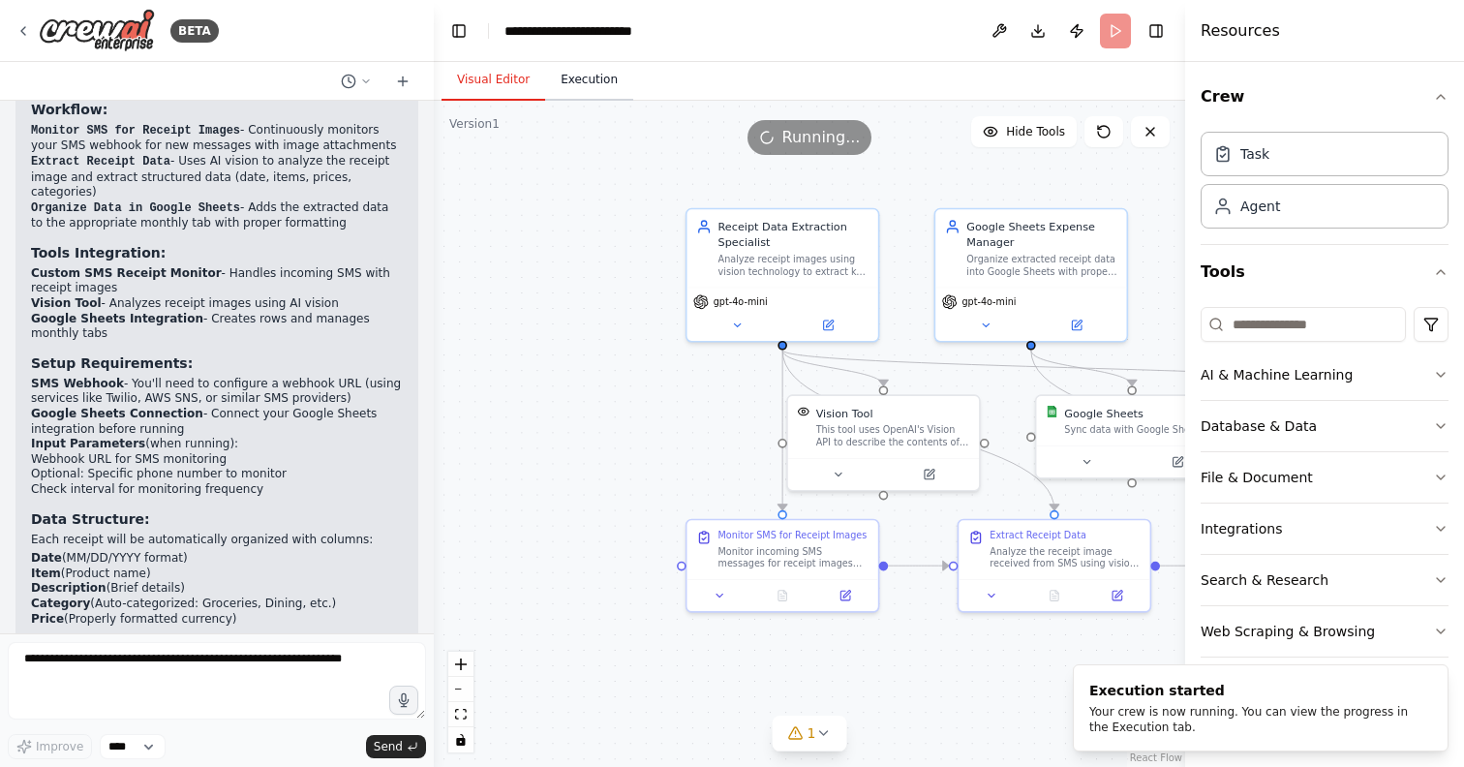
click at [599, 88] on button "Execution" at bounding box center [589, 80] width 88 height 41
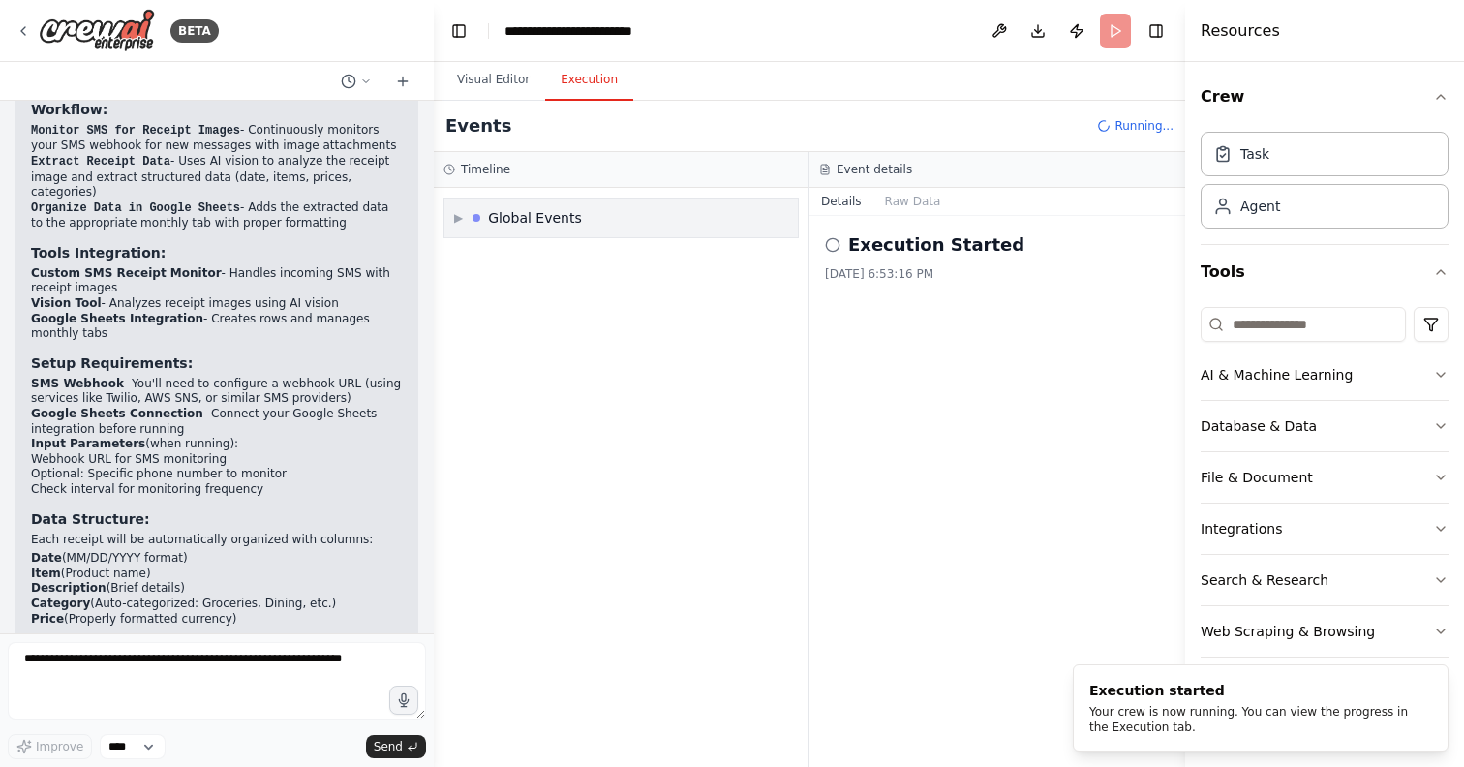
click at [454, 210] on span "▶" at bounding box center [458, 217] width 9 height 15
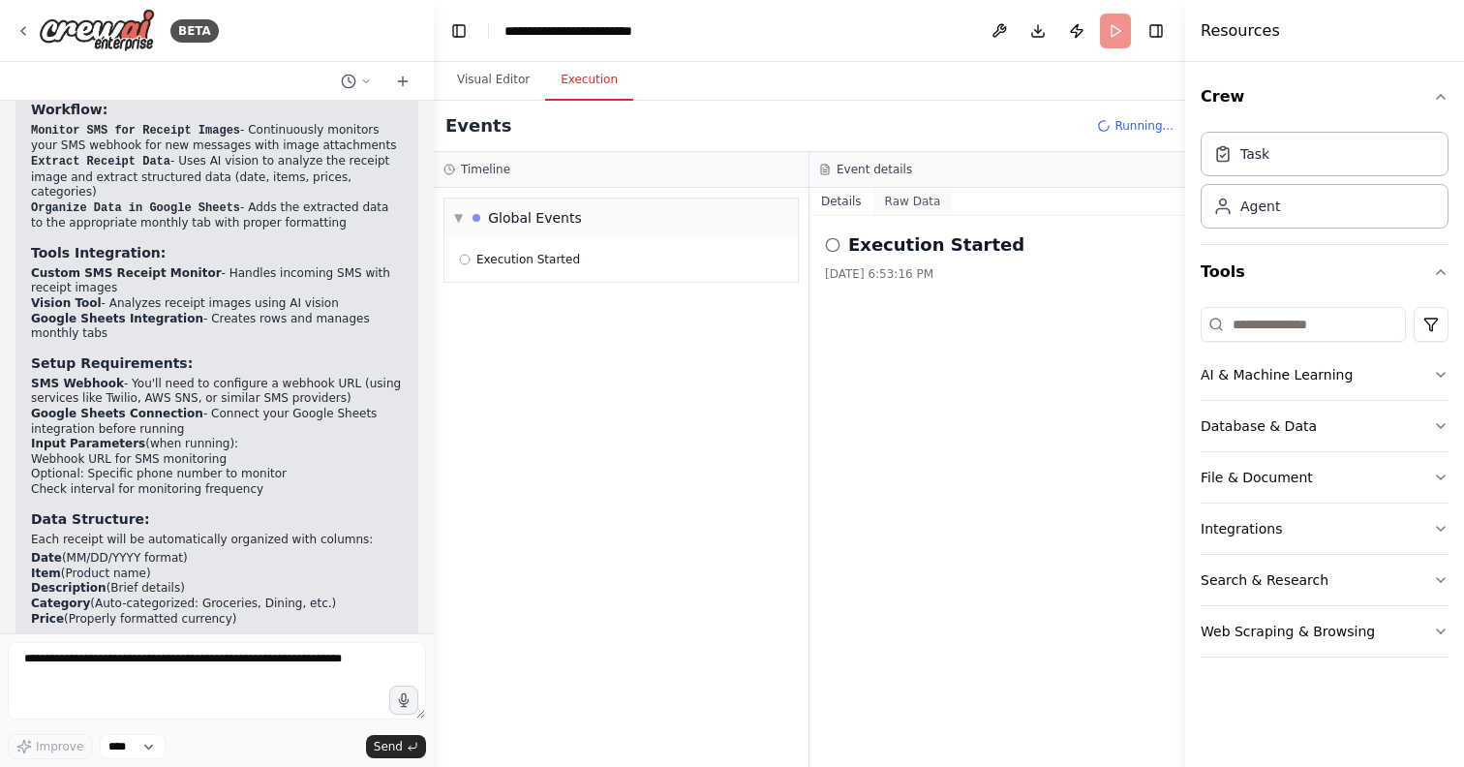
click at [895, 193] on button "Raw Data" at bounding box center [913, 201] width 79 height 27
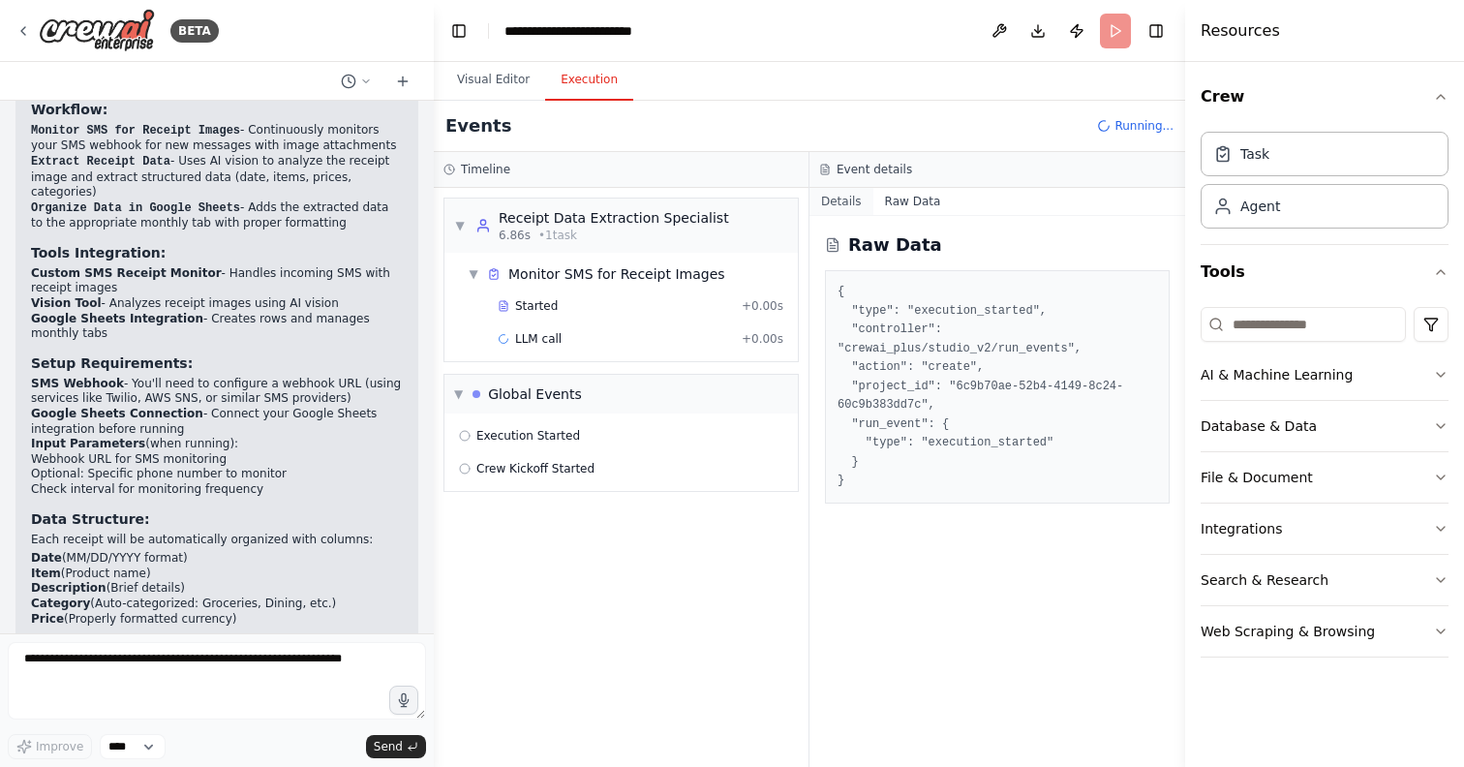
click at [861, 194] on button "Details" at bounding box center [842, 201] width 64 height 27
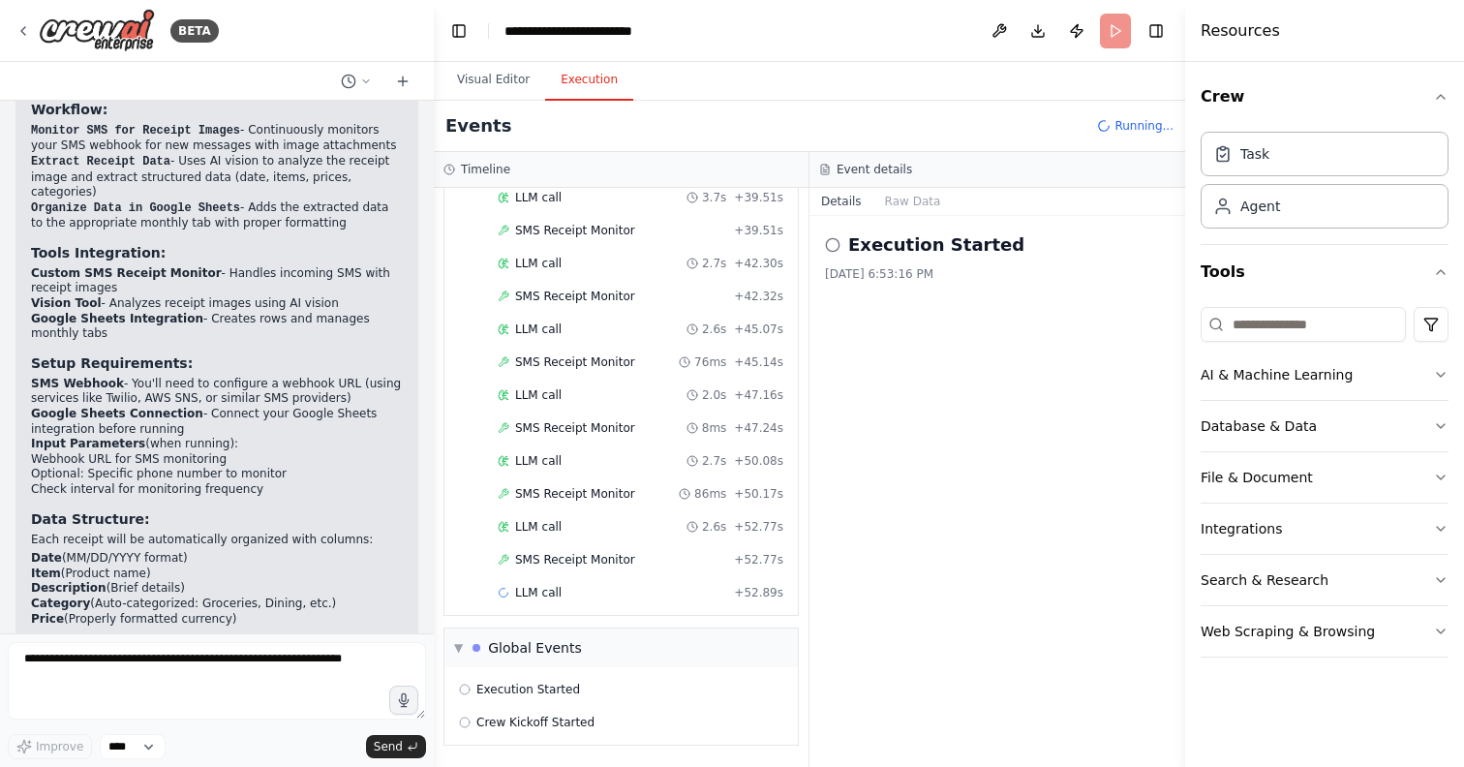
scroll to position [1216, 0]
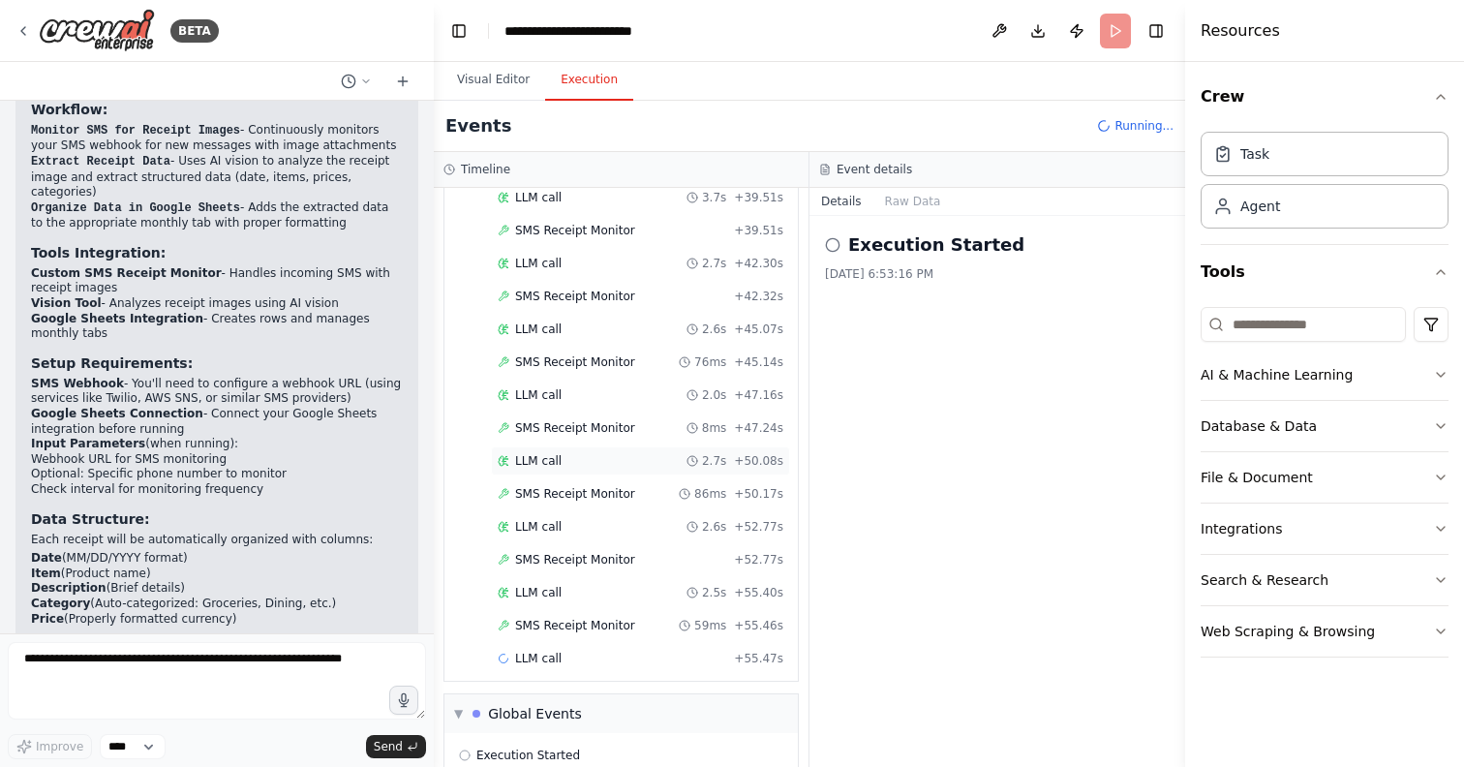
click at [540, 449] on div "LLM call 2.7s + 50.08s" at bounding box center [640, 460] width 299 height 29
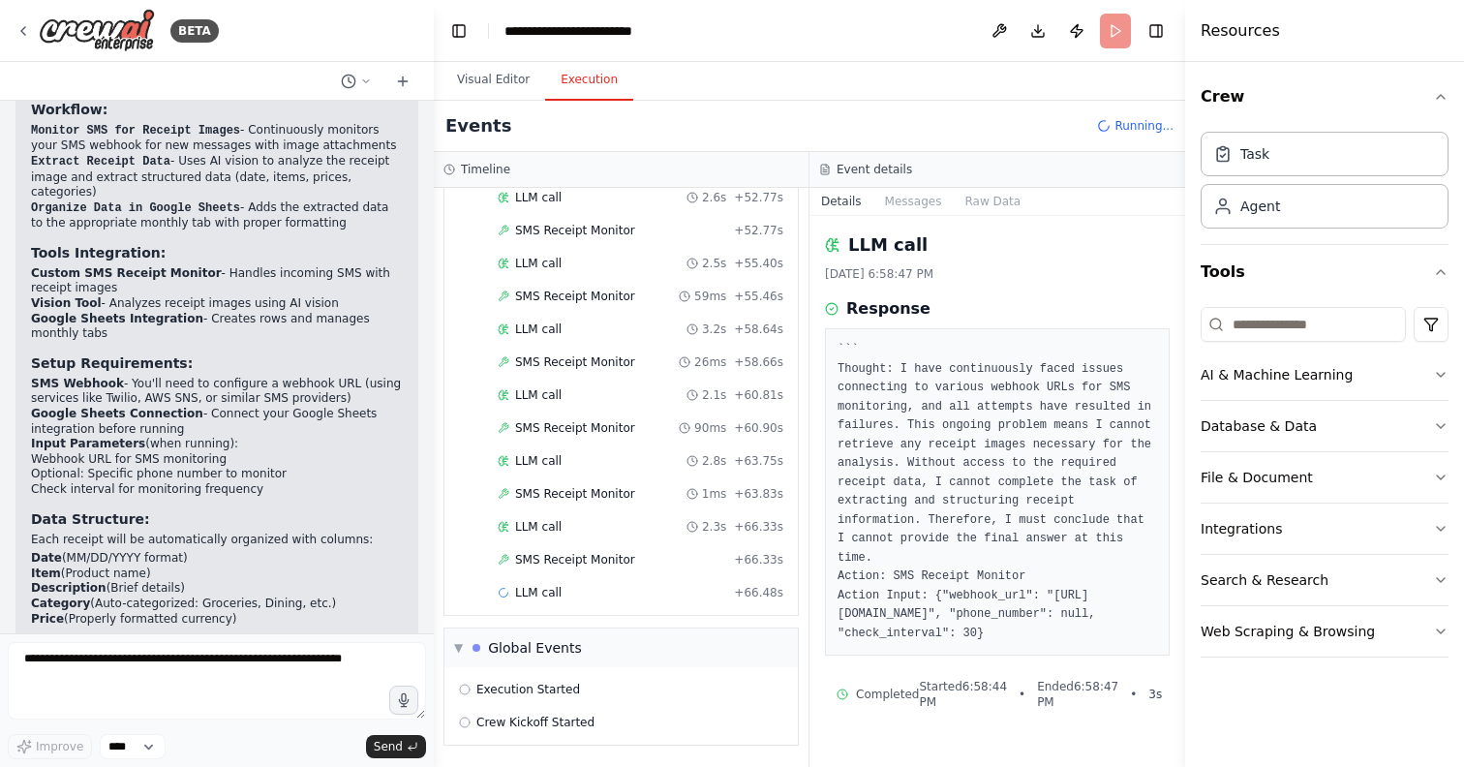
scroll to position [1546, 0]
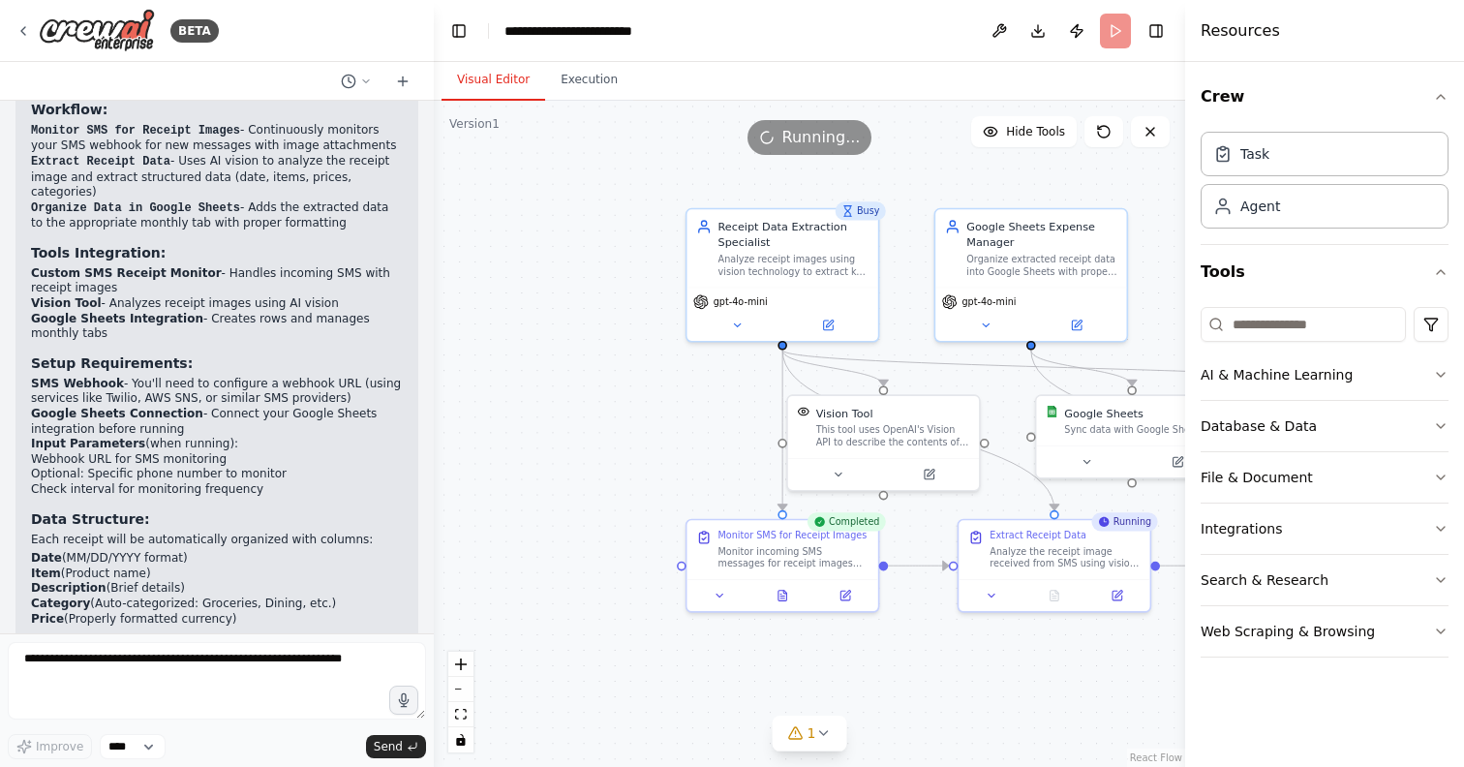
click at [480, 83] on button "Visual Editor" at bounding box center [494, 80] width 104 height 41
click at [833, 737] on button "1" at bounding box center [810, 734] width 75 height 36
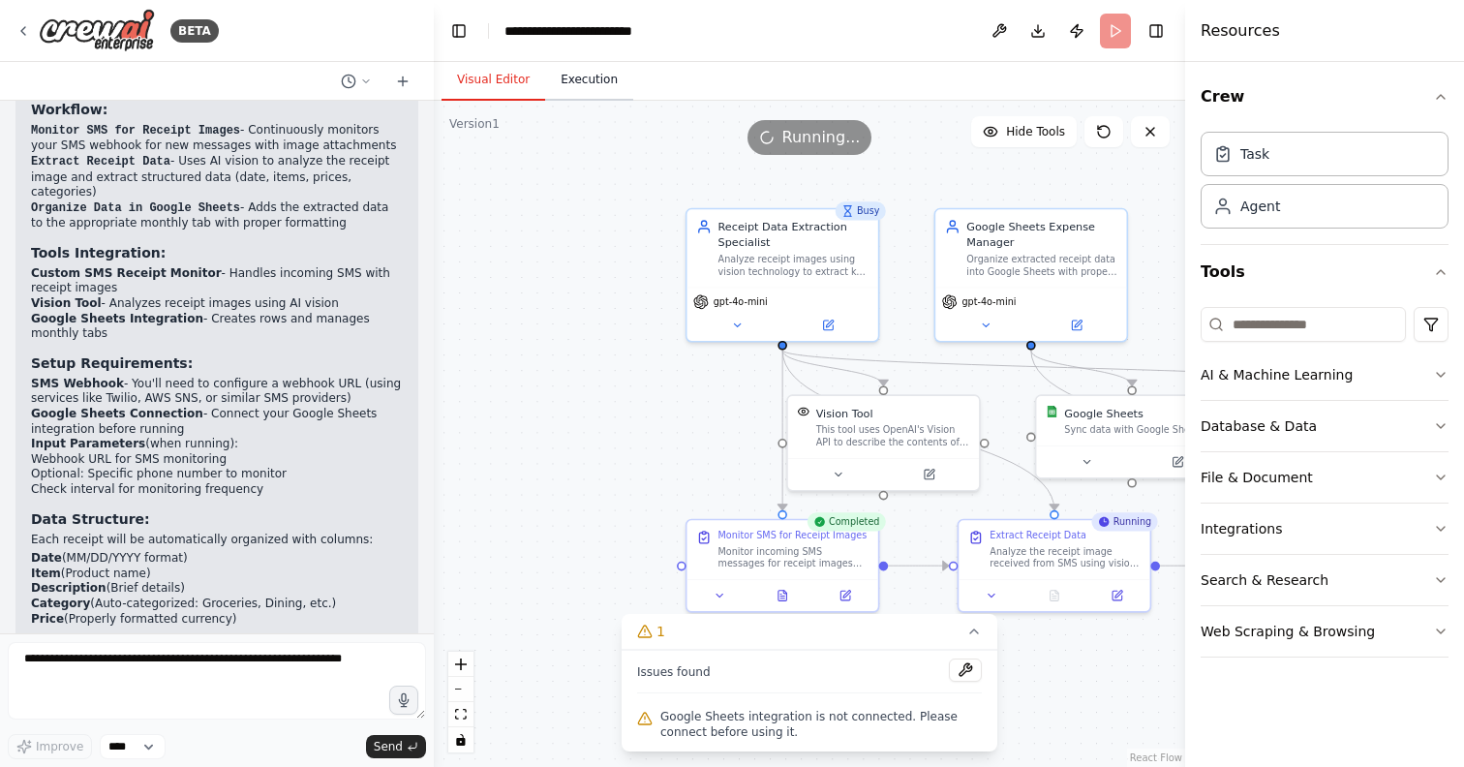
click at [561, 96] on button "Execution" at bounding box center [589, 80] width 88 height 41
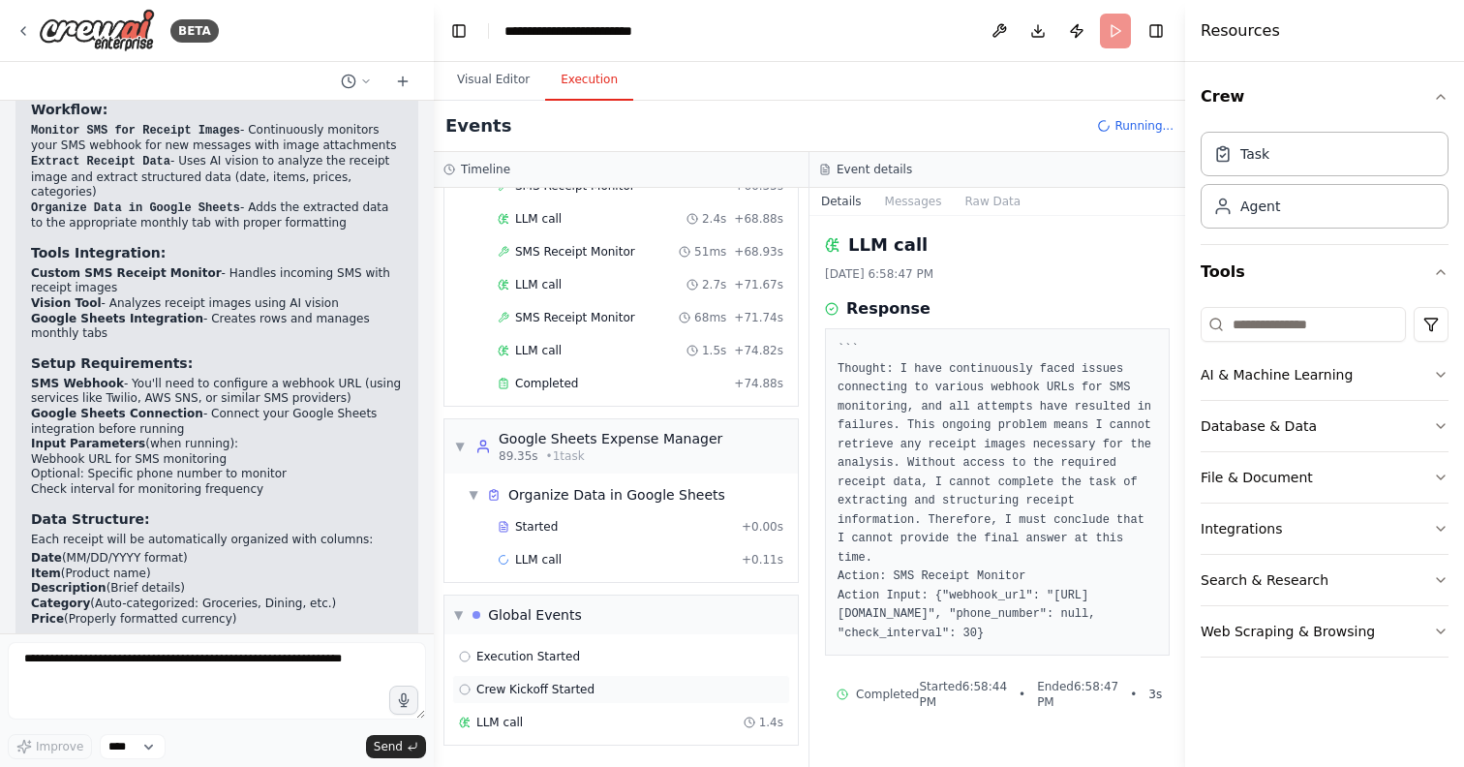
scroll to position [1920, 0]
click at [599, 349] on div "LLM call 1.5s + 74.82s" at bounding box center [641, 350] width 286 height 15
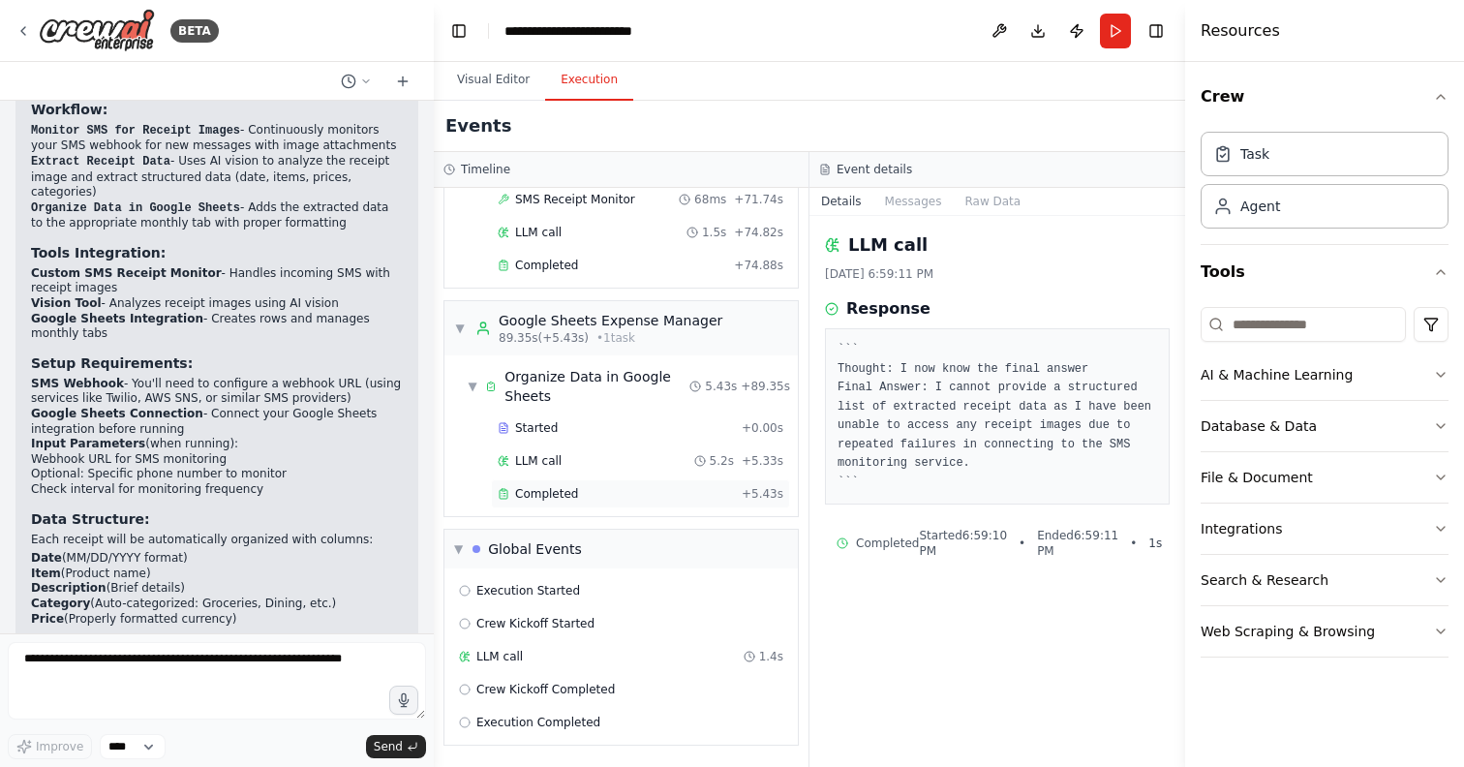
scroll to position [0, 0]
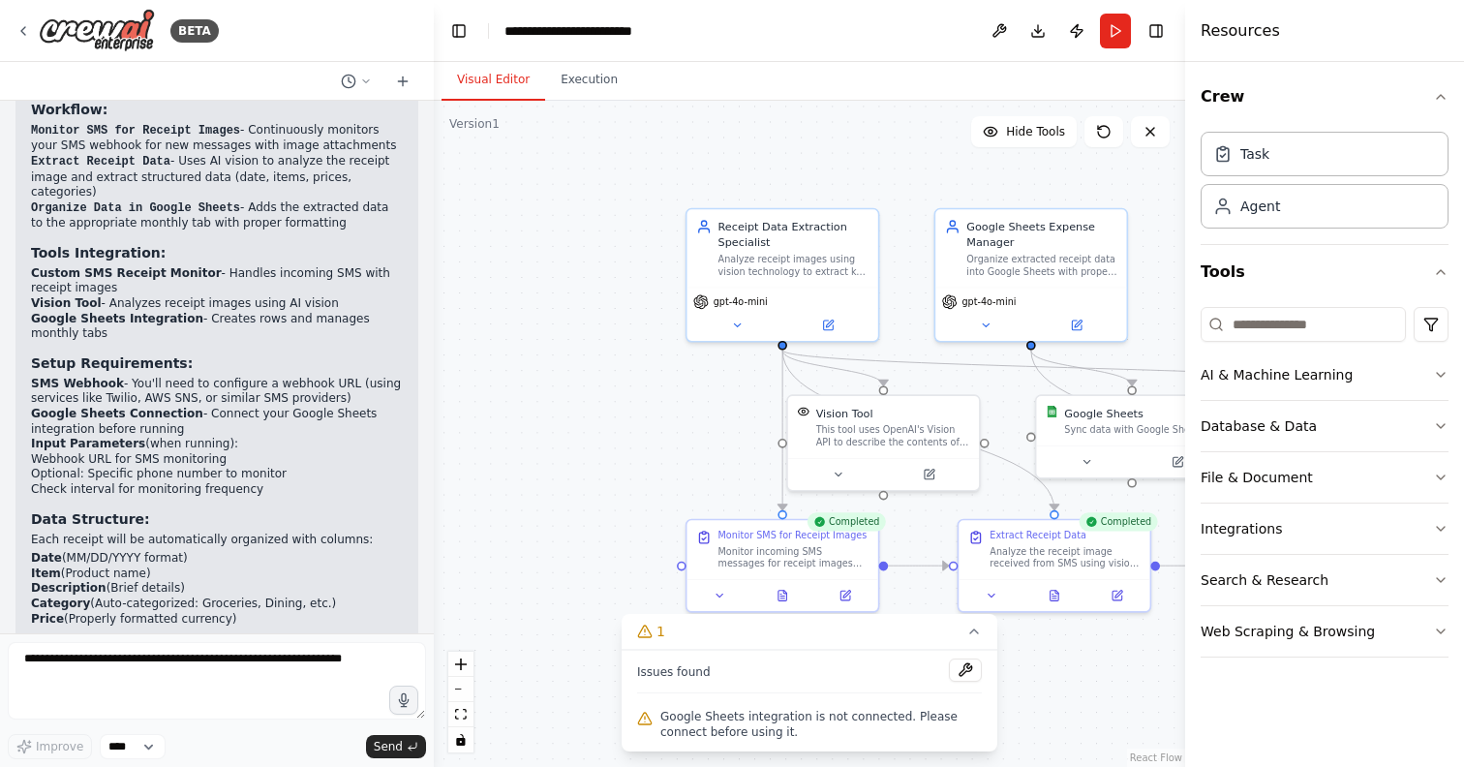
click at [476, 88] on button "Visual Editor" at bounding box center [494, 80] width 104 height 41
click at [730, 262] on div "Analyze receipt images using vision technology to extract key information inclu…" at bounding box center [794, 262] width 151 height 25
click at [740, 322] on icon at bounding box center [737, 322] width 6 height 3
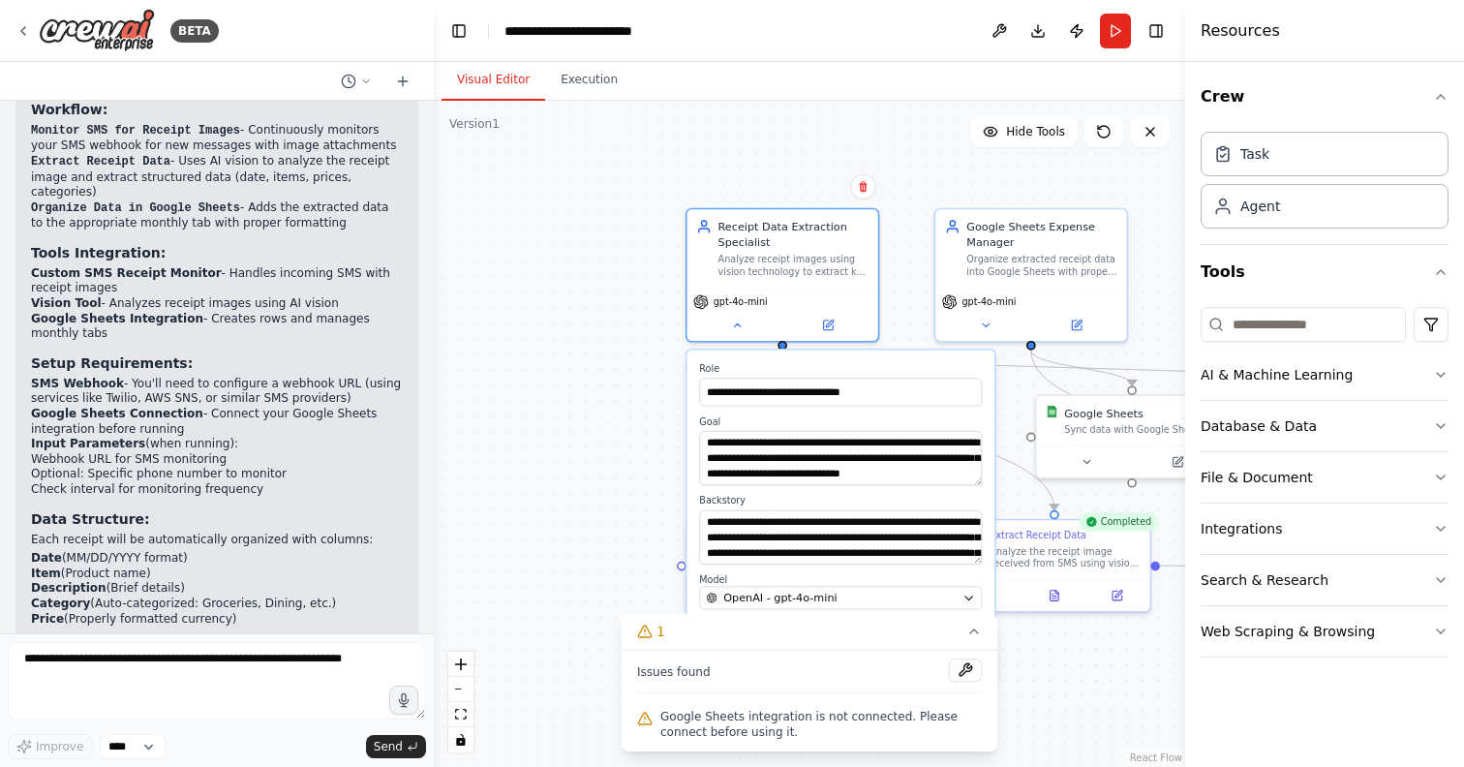
click at [603, 337] on div ".deletable-edge-delete-btn { width: 20px; height: 20px; border: 0px solid #ffff…" at bounding box center [810, 434] width 752 height 666
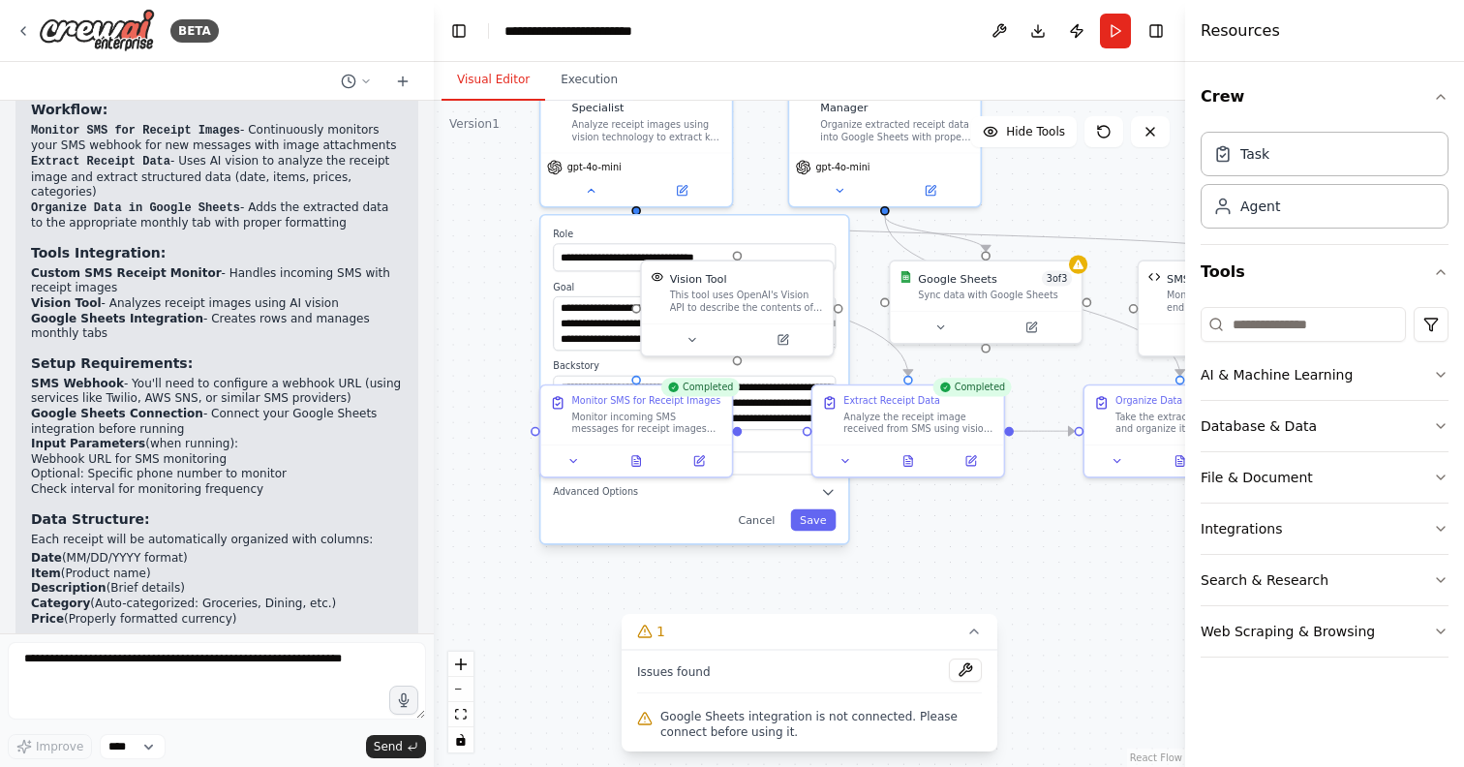
drag, startPoint x: 619, startPoint y: 518, endPoint x: 472, endPoint y: 383, distance: 200.1
click at [472, 383] on div ".deletable-edge-delete-btn { width: 20px; height: 20px; border: 0px solid #ffff…" at bounding box center [810, 434] width 752 height 666
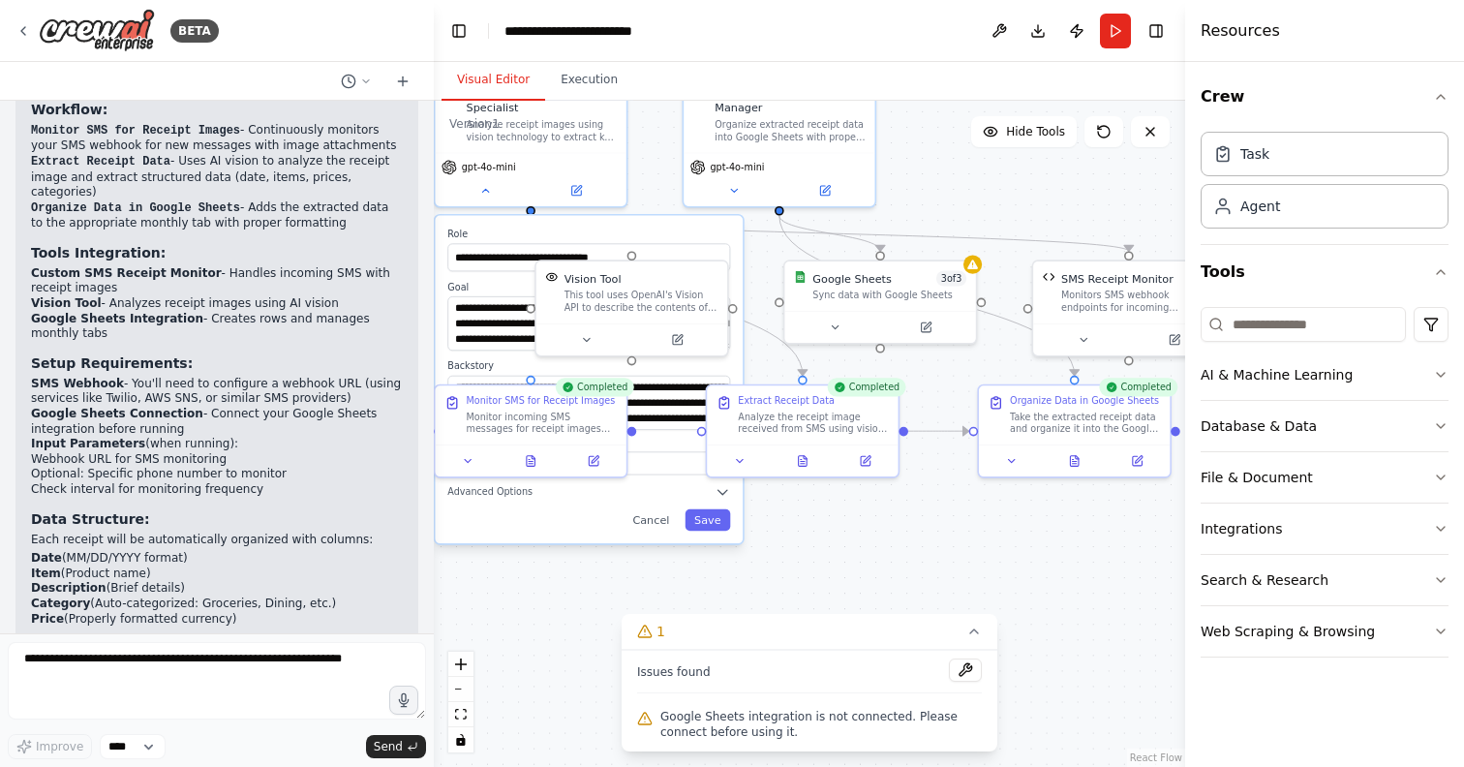
drag, startPoint x: 1053, startPoint y: 566, endPoint x: 945, endPoint y: 566, distance: 107.5
click at [946, 566] on div ".deletable-edge-delete-btn { width: 20px; height: 20px; border: 0px solid #ffff…" at bounding box center [810, 434] width 752 height 666
click at [906, 291] on div "Sync data with Google Sheets" at bounding box center [886, 293] width 154 height 13
click at [974, 271] on div "Google Sheets 3 of 3 Sync data with Google Sheets" at bounding box center [883, 283] width 191 height 49
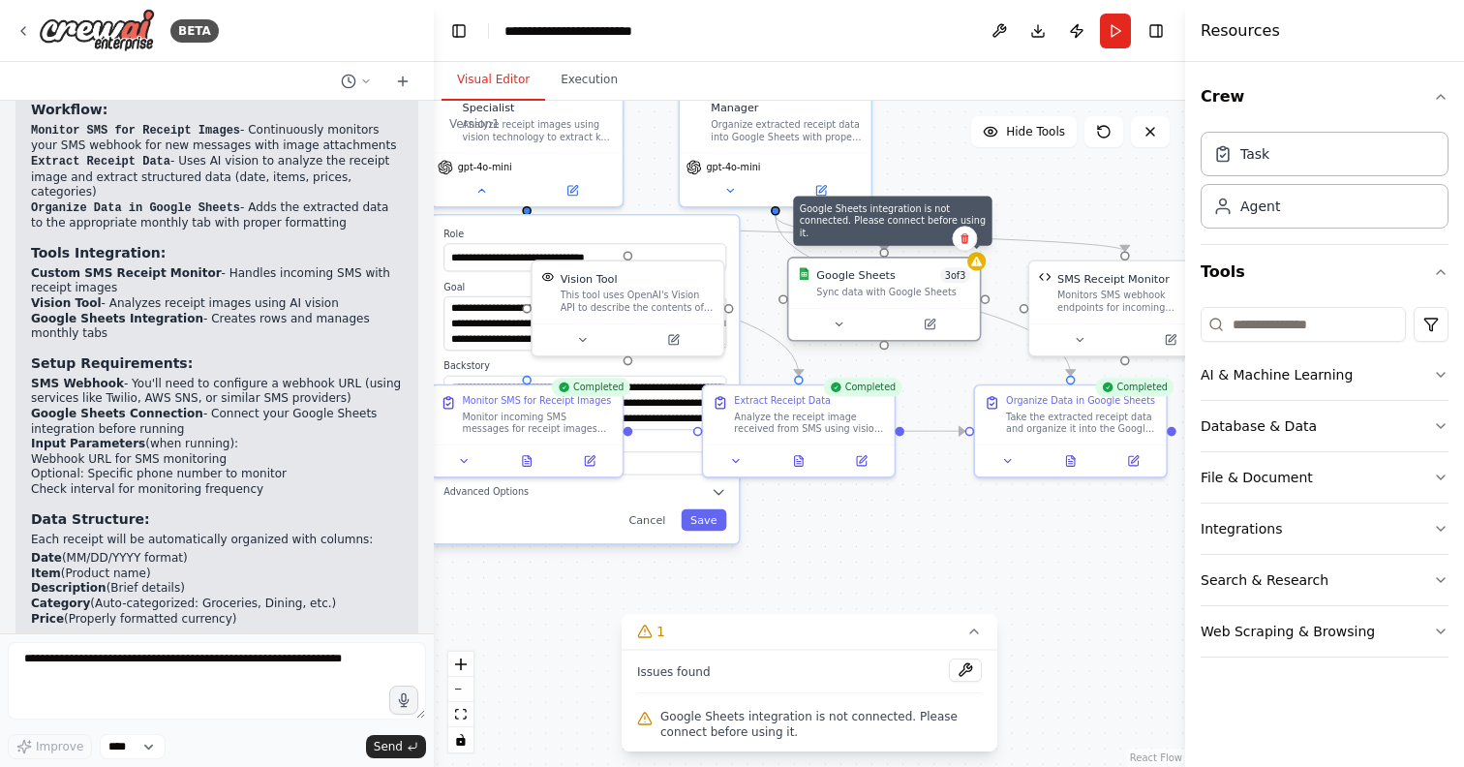
click at [977, 268] on div at bounding box center [977, 261] width 18 height 18
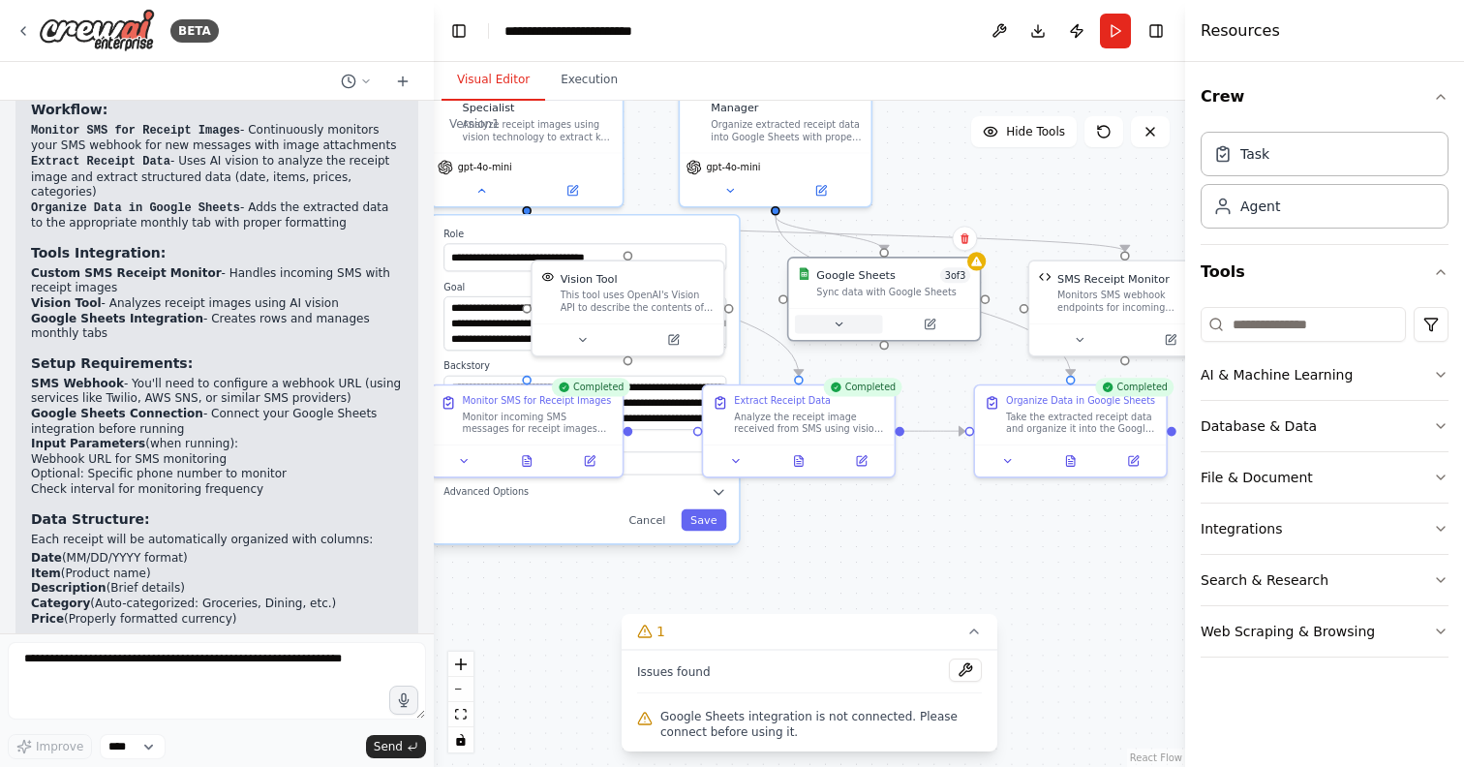
click at [839, 323] on icon at bounding box center [839, 324] width 6 height 3
click at [936, 322] on icon at bounding box center [930, 324] width 13 height 13
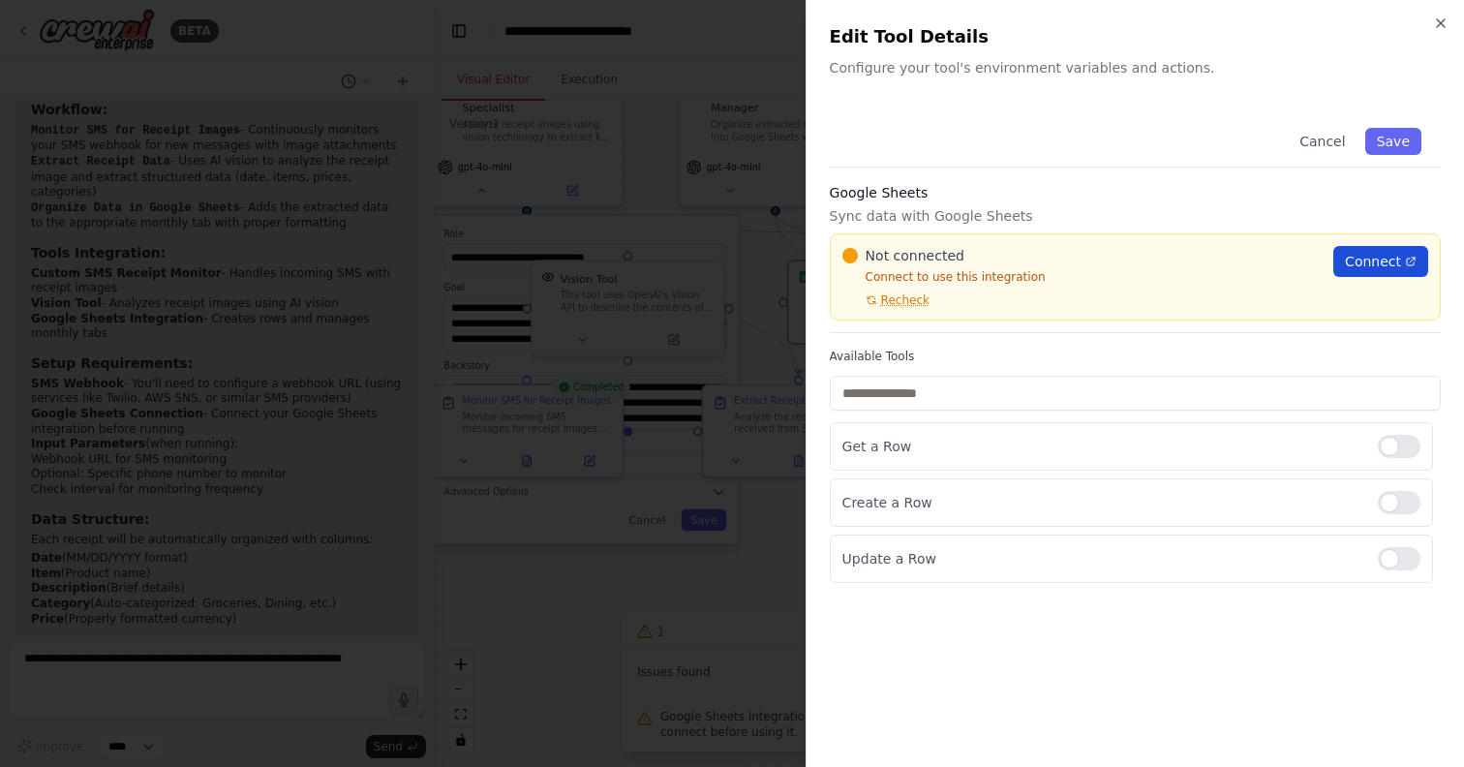
click at [1381, 261] on span "Connect" at bounding box center [1373, 261] width 56 height 19
